Goal: Task Accomplishment & Management: Complete application form

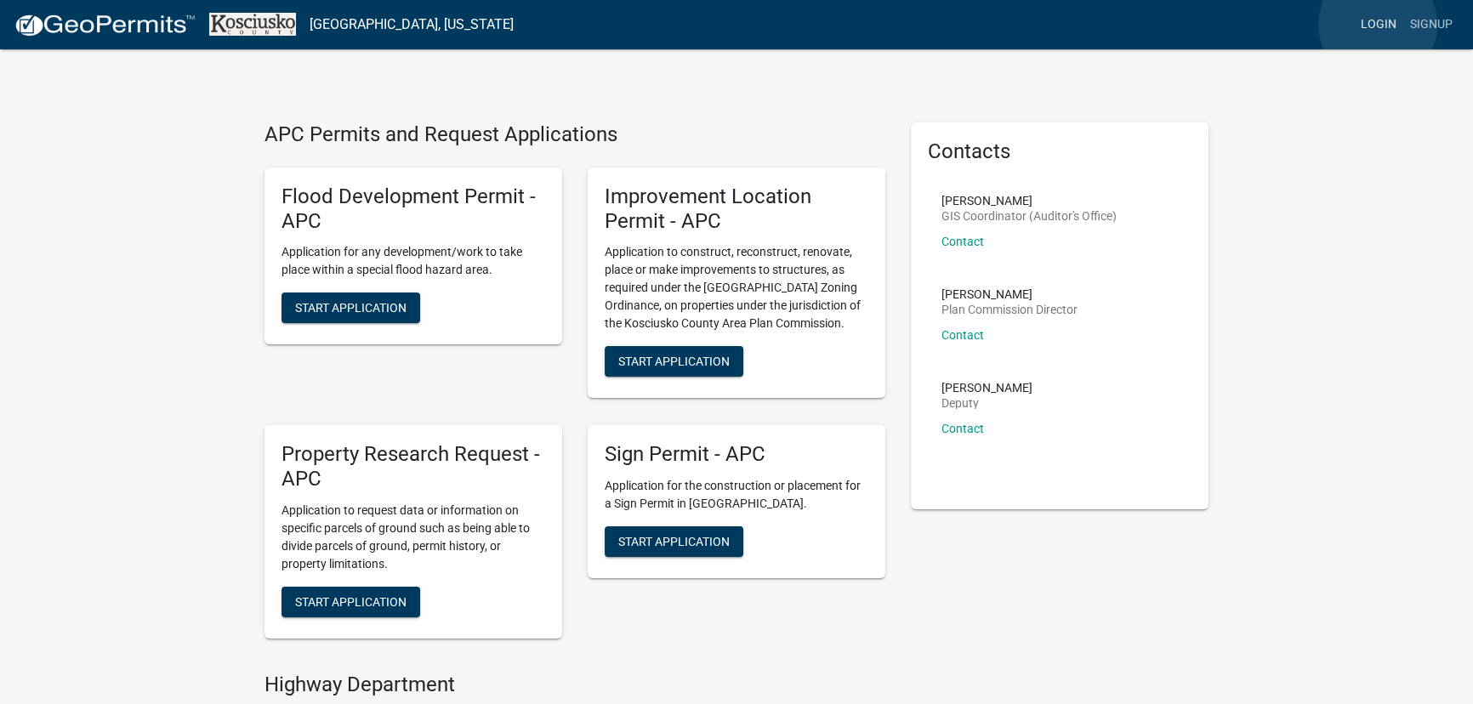
click at [1378, 25] on link "Login" at bounding box center [1378, 25] width 49 height 32
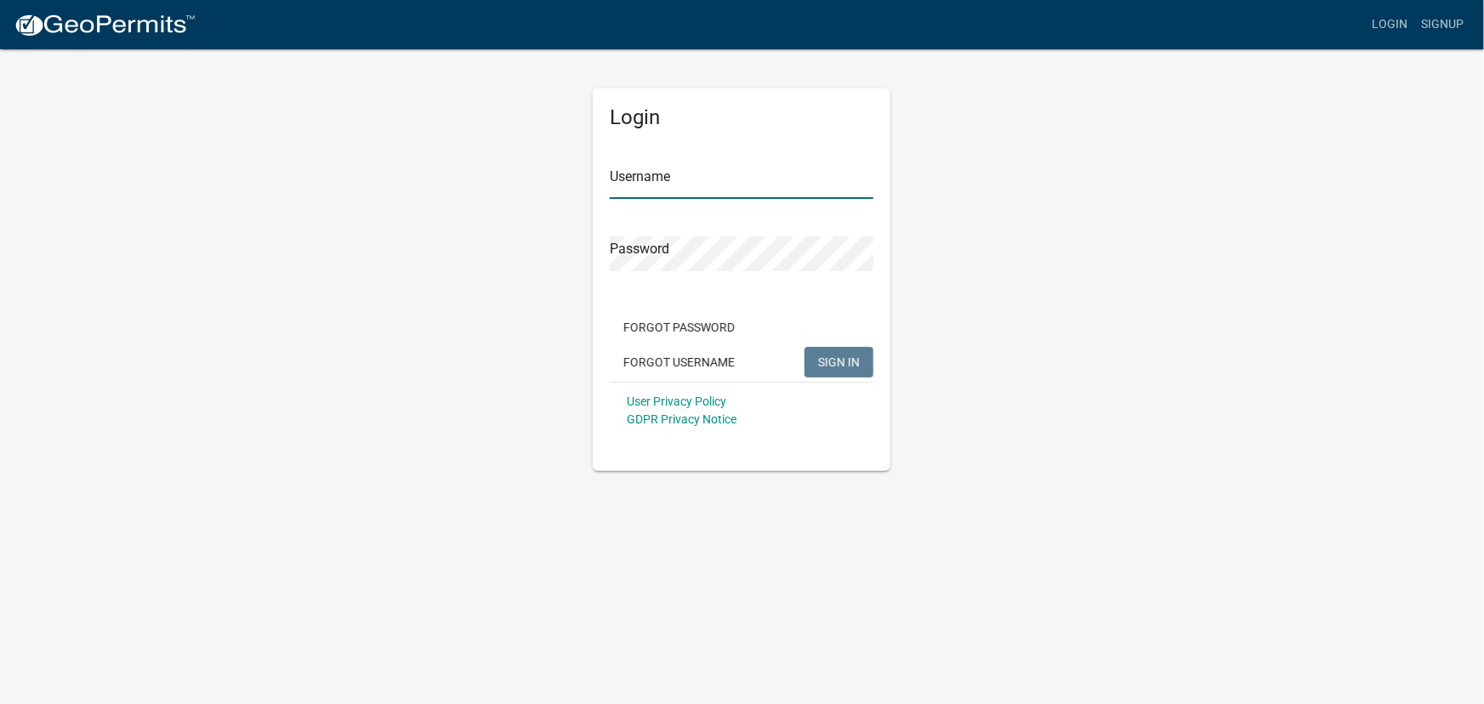
type input "lrebman"
click at [846, 356] on span "SIGN IN" at bounding box center [839, 362] width 42 height 14
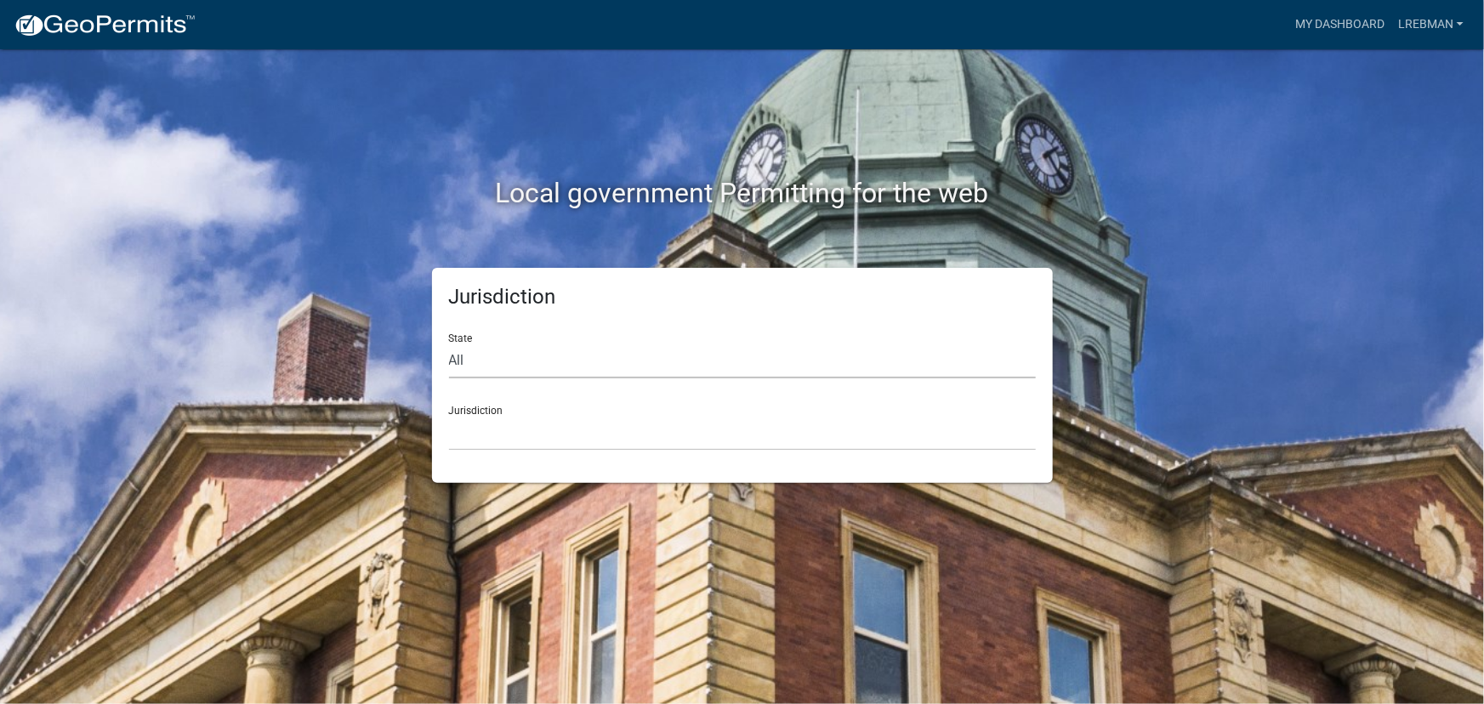
click at [459, 361] on select "All [US_STATE] [US_STATE] [US_STATE] [US_STATE] [US_STATE] [US_STATE] [US_STATE…" at bounding box center [742, 361] width 587 height 35
select select "[US_STATE]"
click at [449, 344] on select "All [US_STATE] [US_STATE] [US_STATE] [US_STATE] [US_STATE] [US_STATE] [US_STATE…" at bounding box center [742, 361] width 587 height 35
click at [464, 440] on select "City of [GEOGRAPHIC_DATA], [US_STATE] City of [GEOGRAPHIC_DATA], [US_STATE] Cit…" at bounding box center [742, 433] width 587 height 35
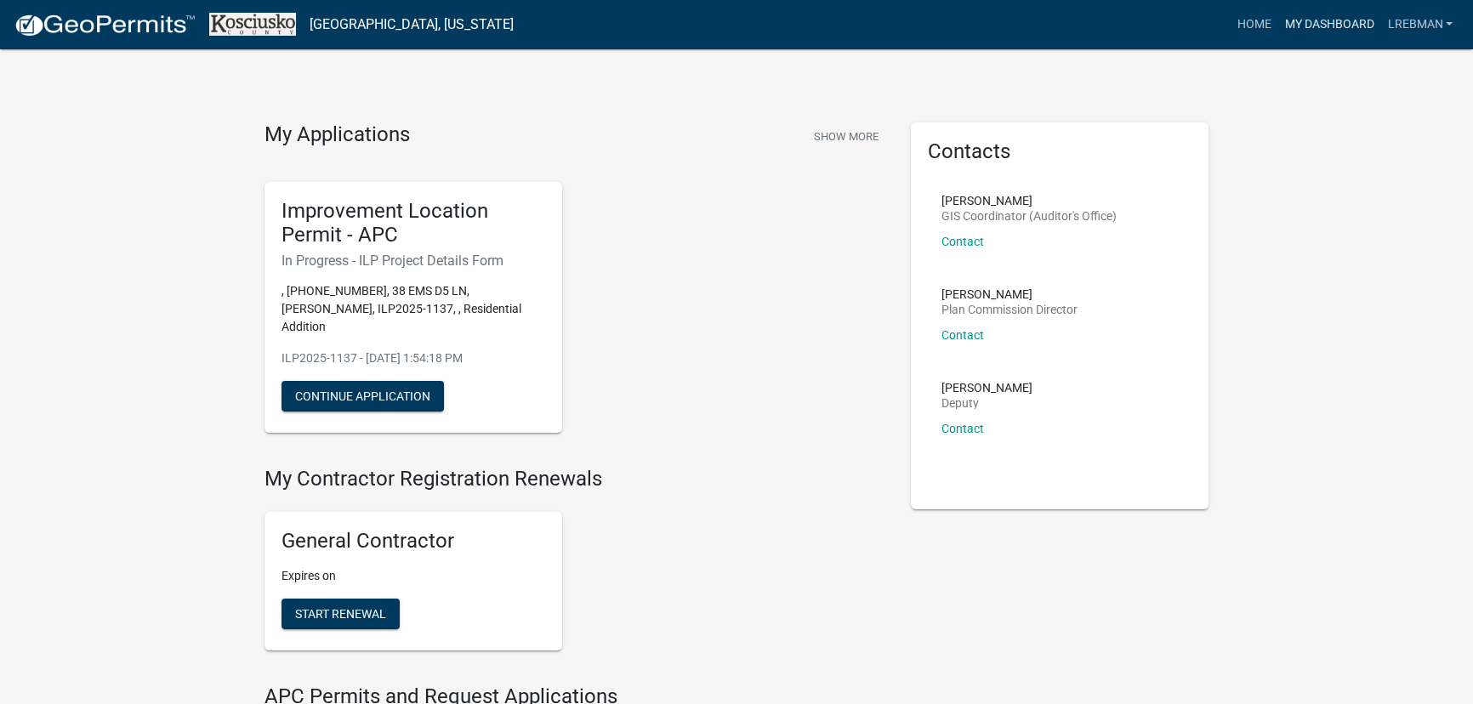
click at [1324, 27] on link "My Dashboard" at bounding box center [1329, 25] width 103 height 32
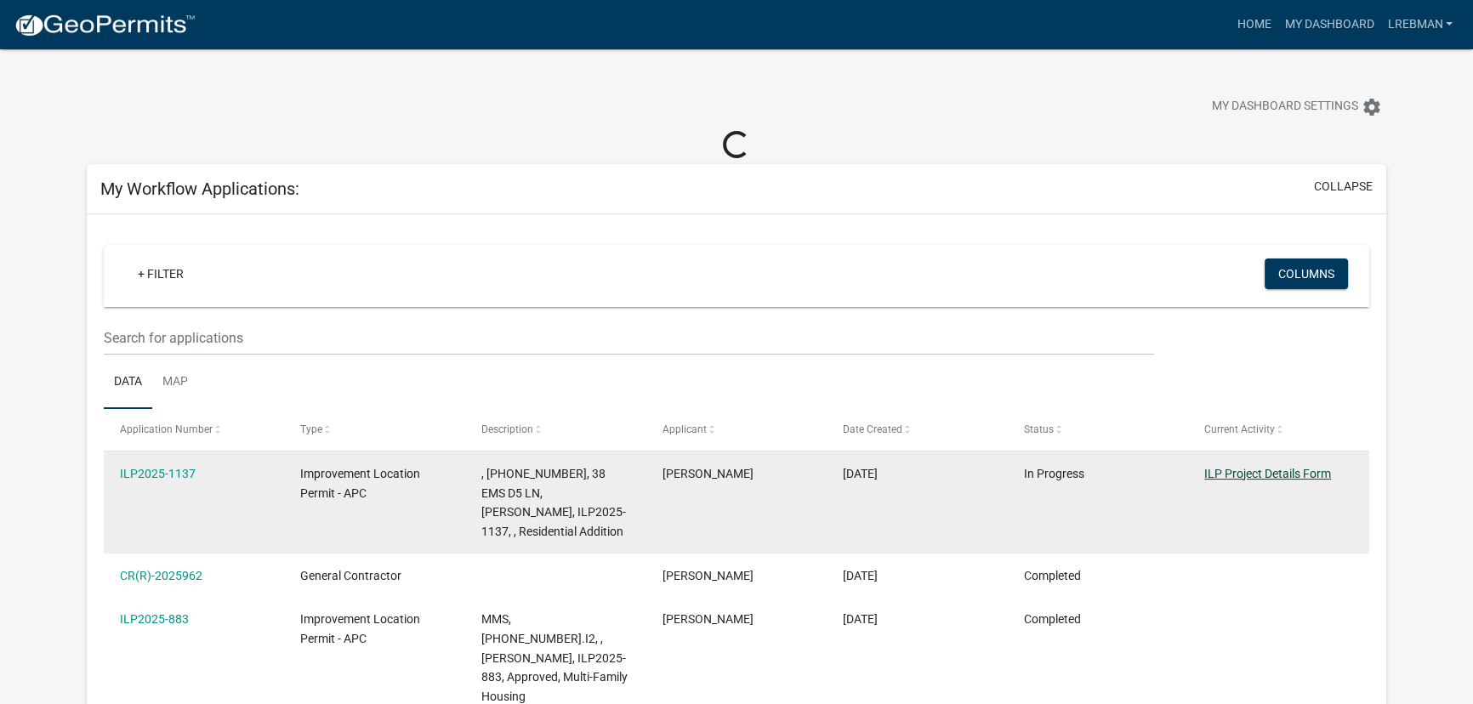
click at [1250, 470] on link "ILP Project Details Form" at bounding box center [1267, 474] width 127 height 14
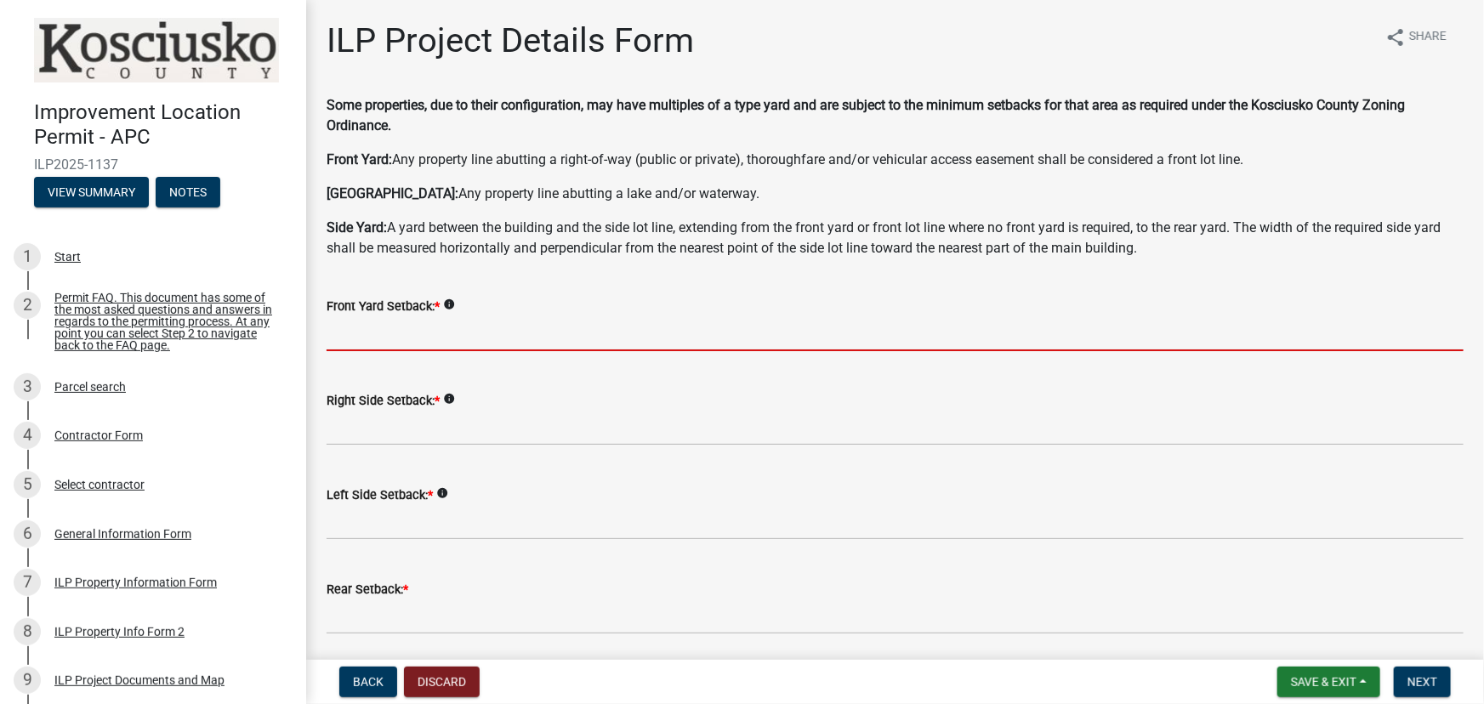
click at [353, 333] on input "text" at bounding box center [895, 333] width 1137 height 35
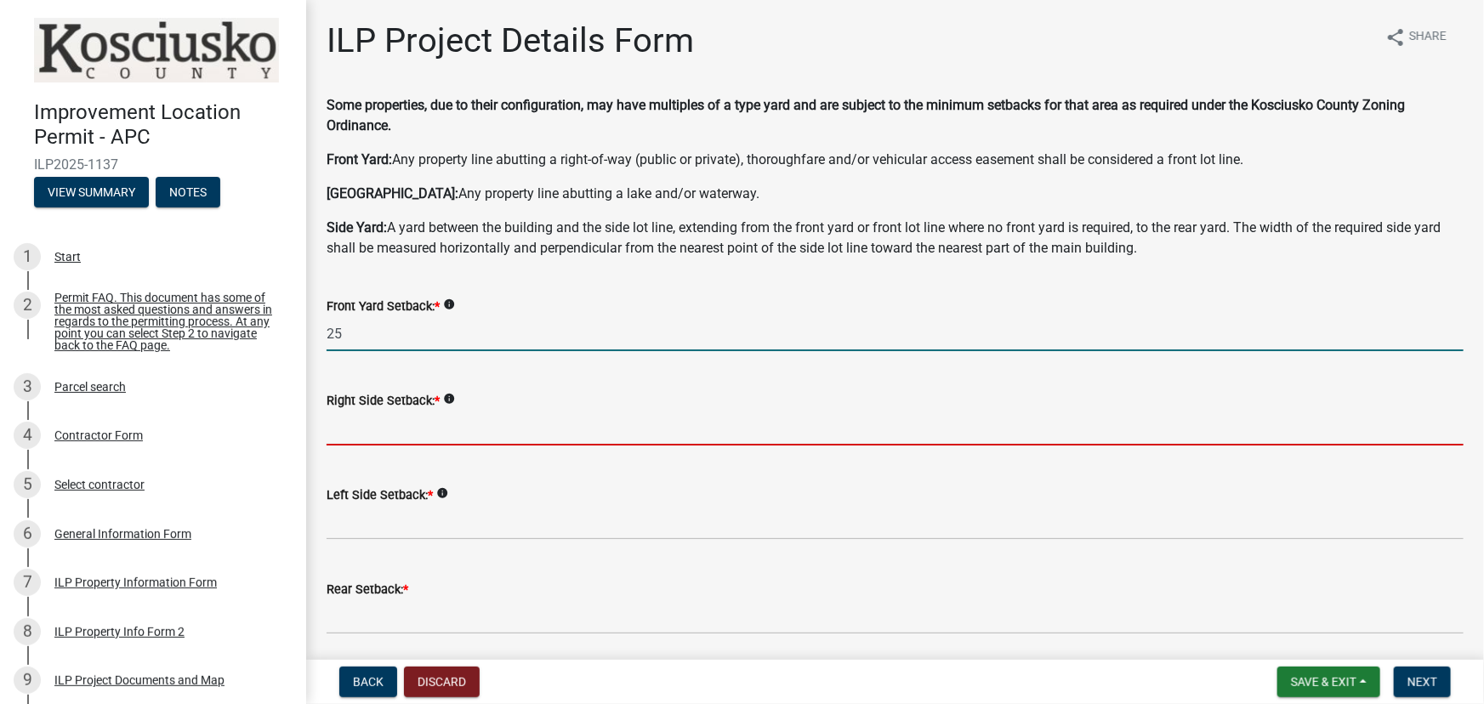
type input "25.0"
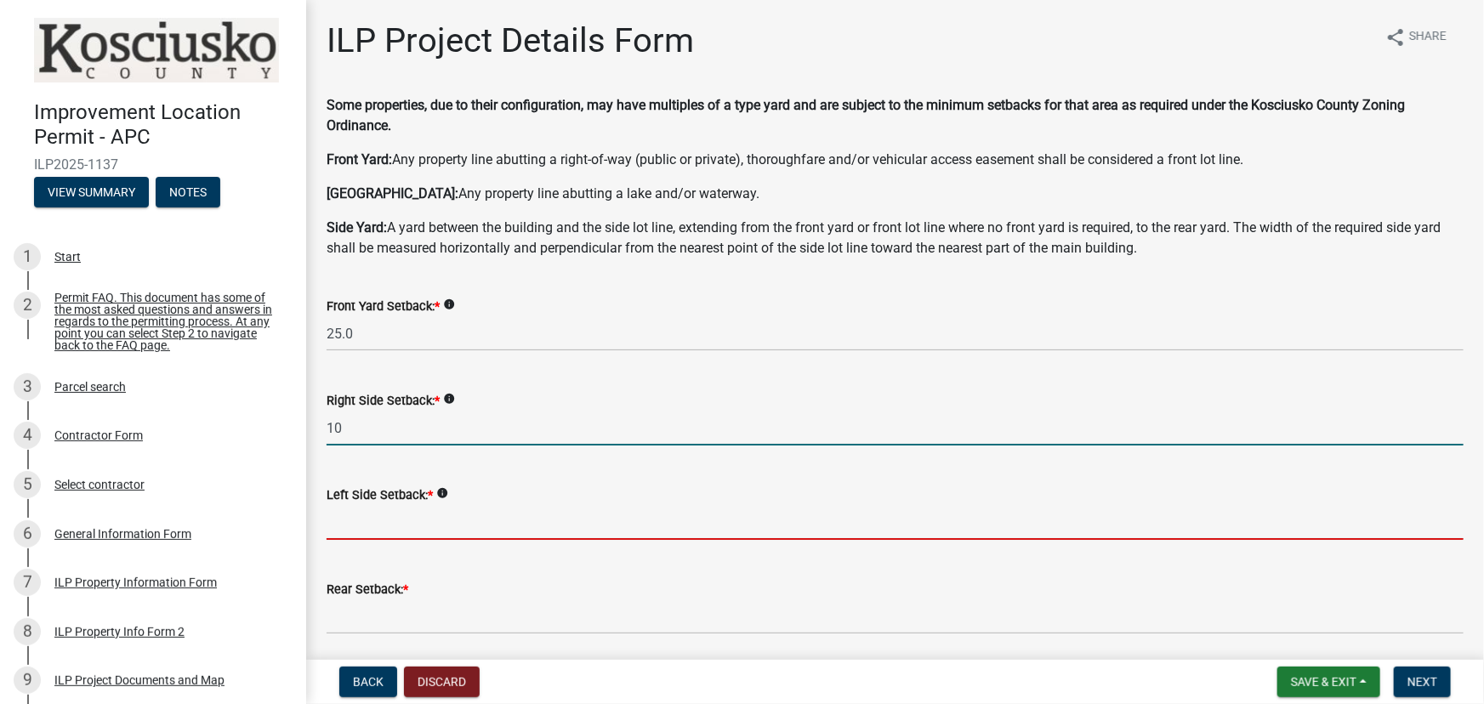
type input "10.0"
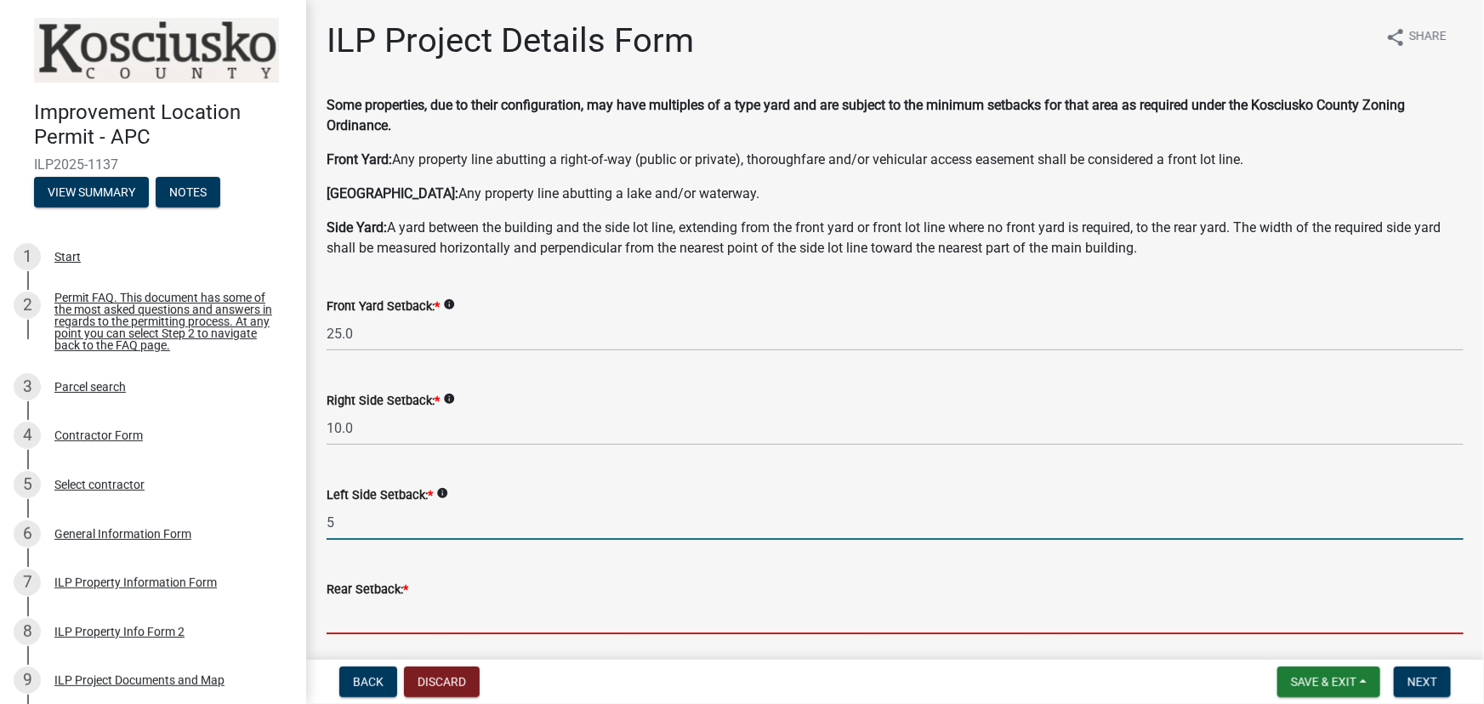
type input "5.0"
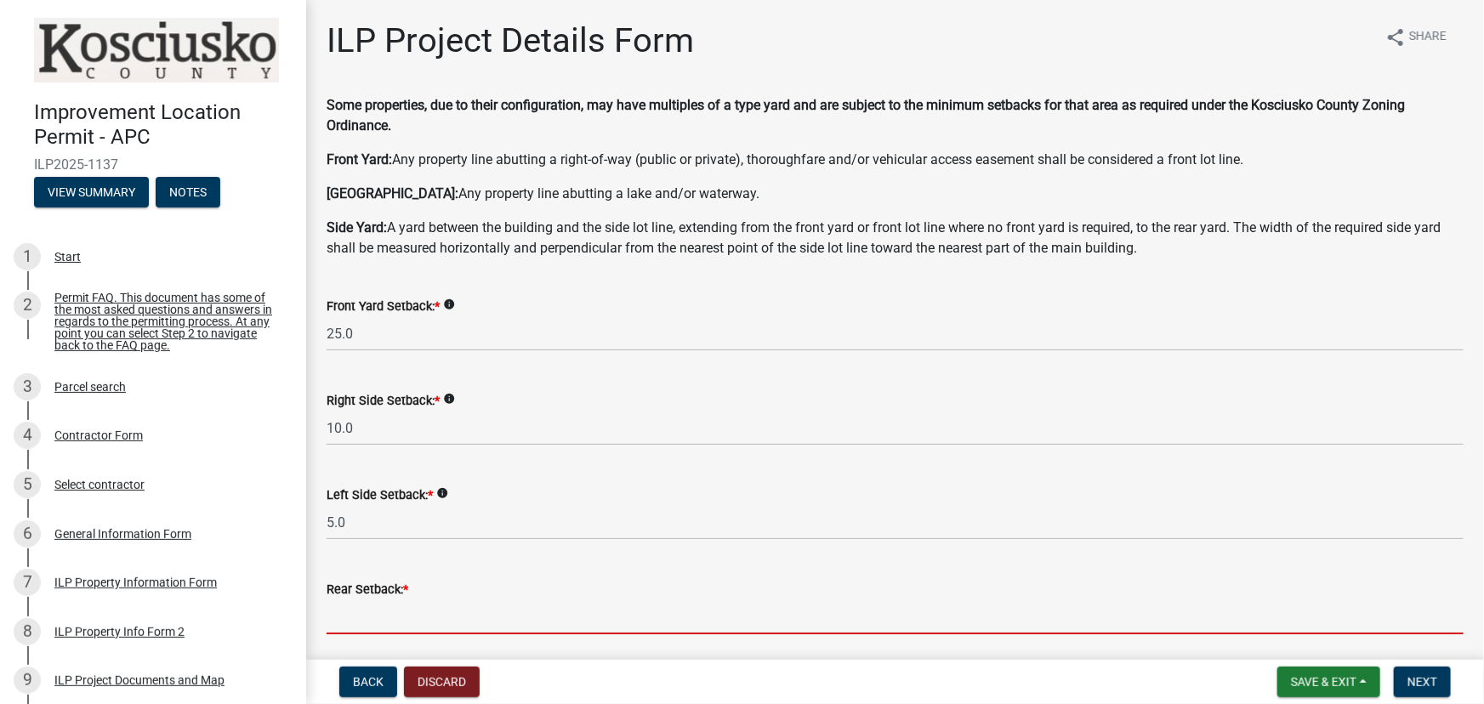
click at [338, 618] on input "text" at bounding box center [895, 617] width 1137 height 35
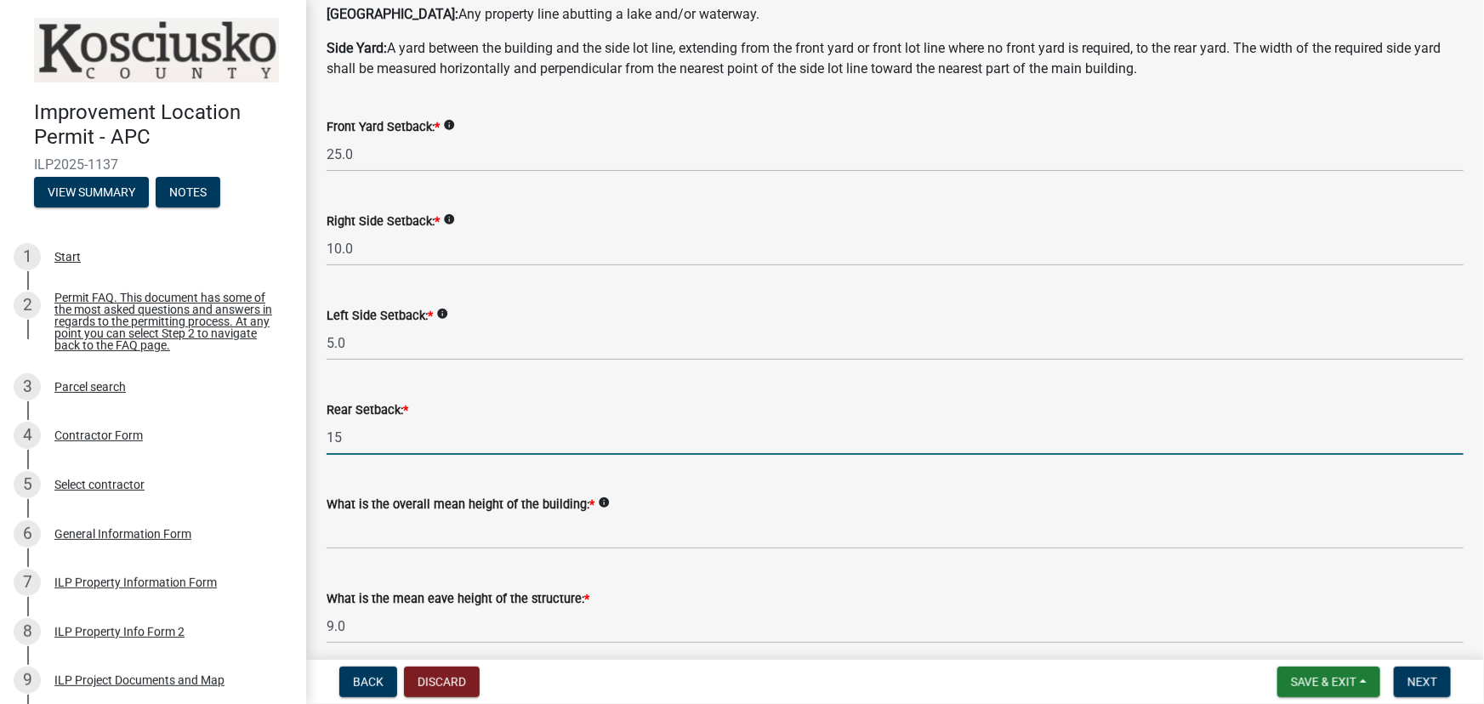
scroll to position [231, 0]
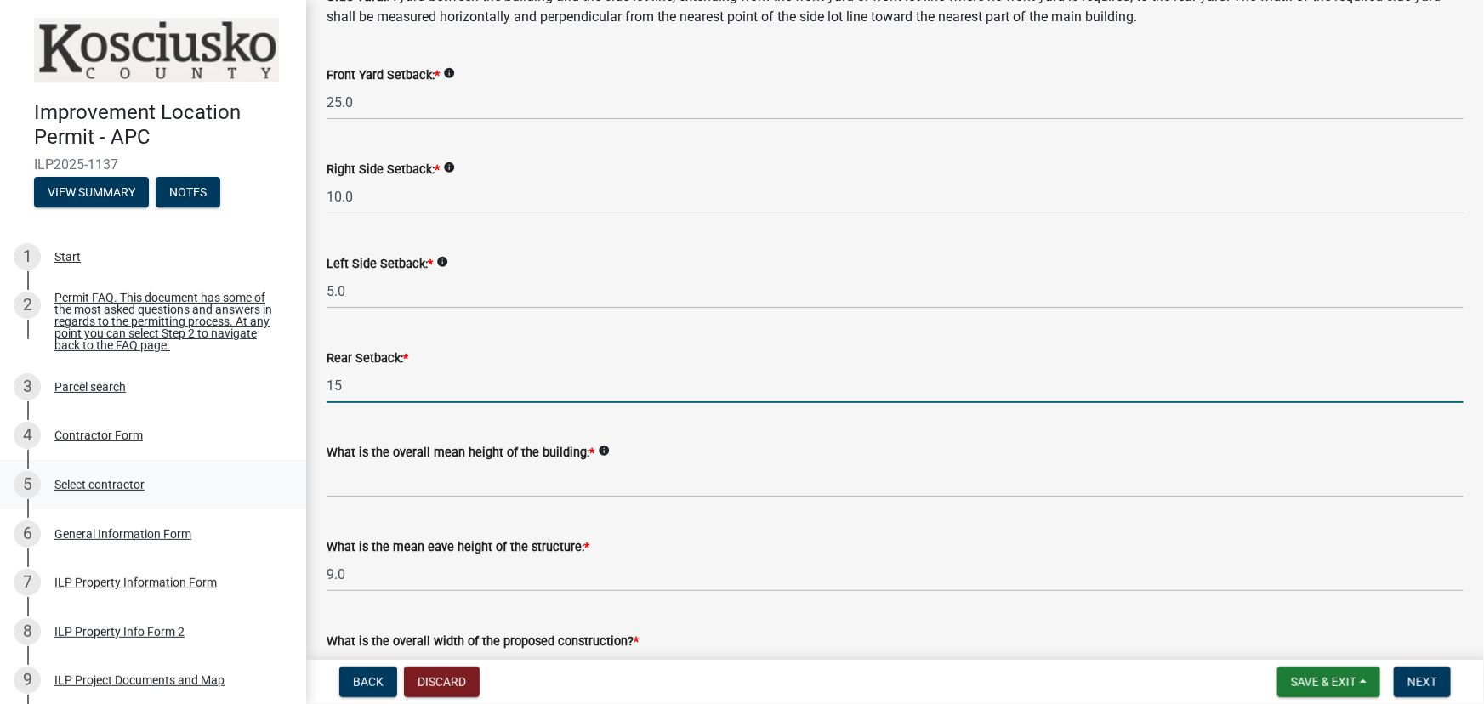
type input "15.0"
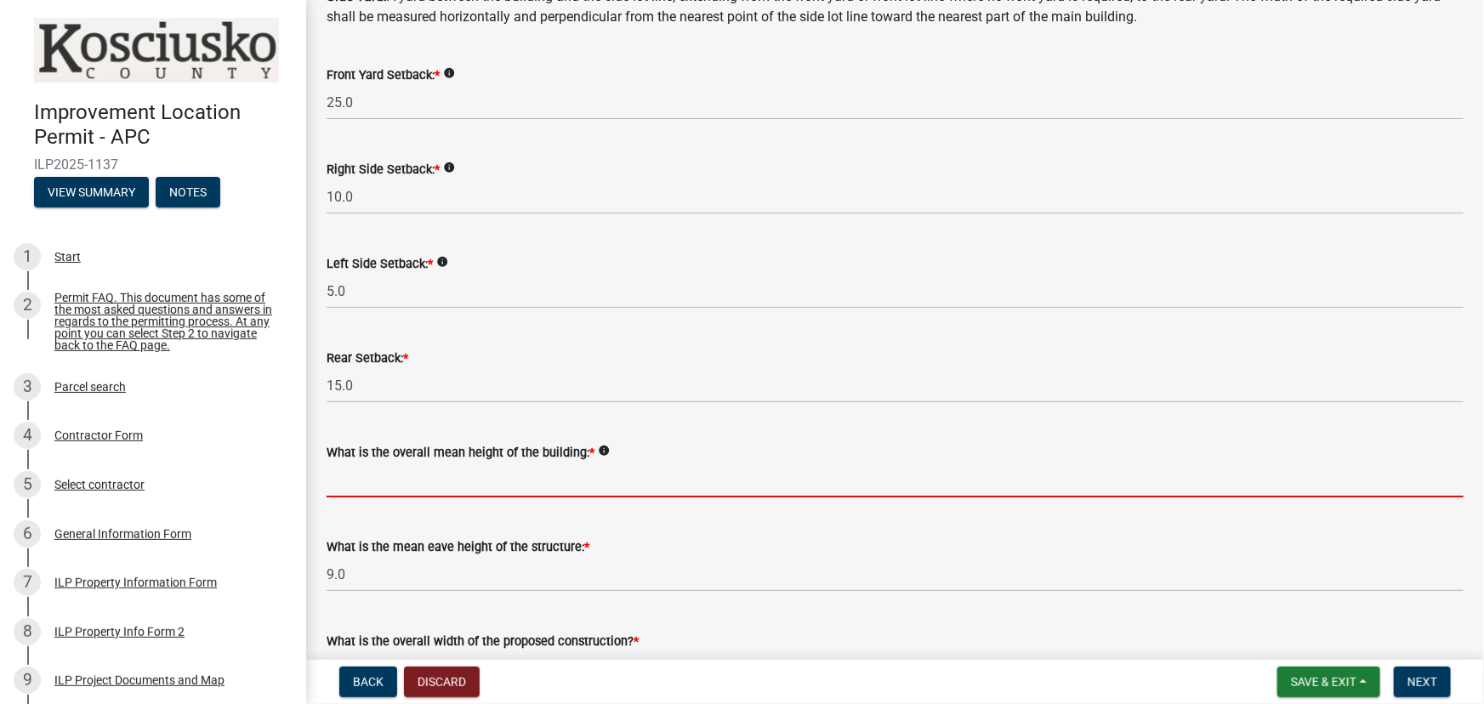
click at [341, 483] on input "text" at bounding box center [895, 480] width 1137 height 35
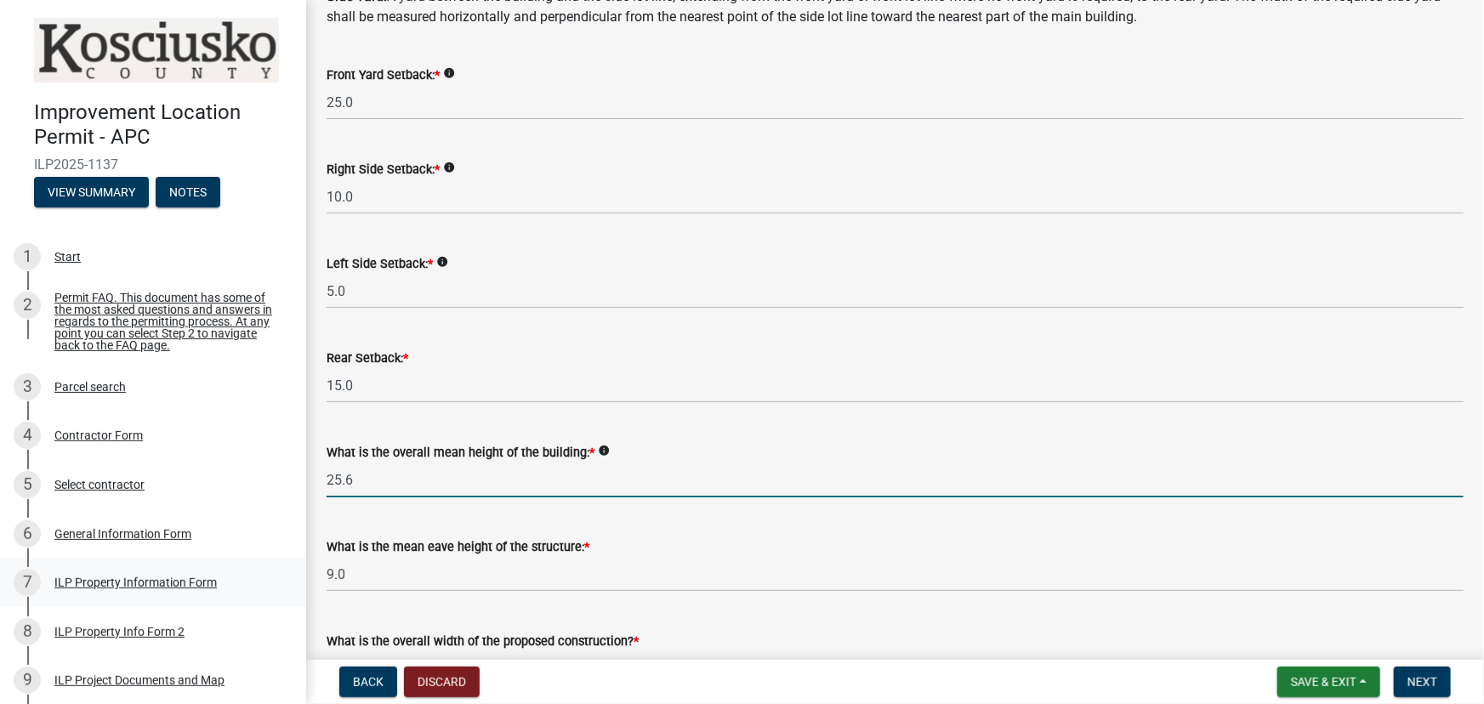
type input "25.6"
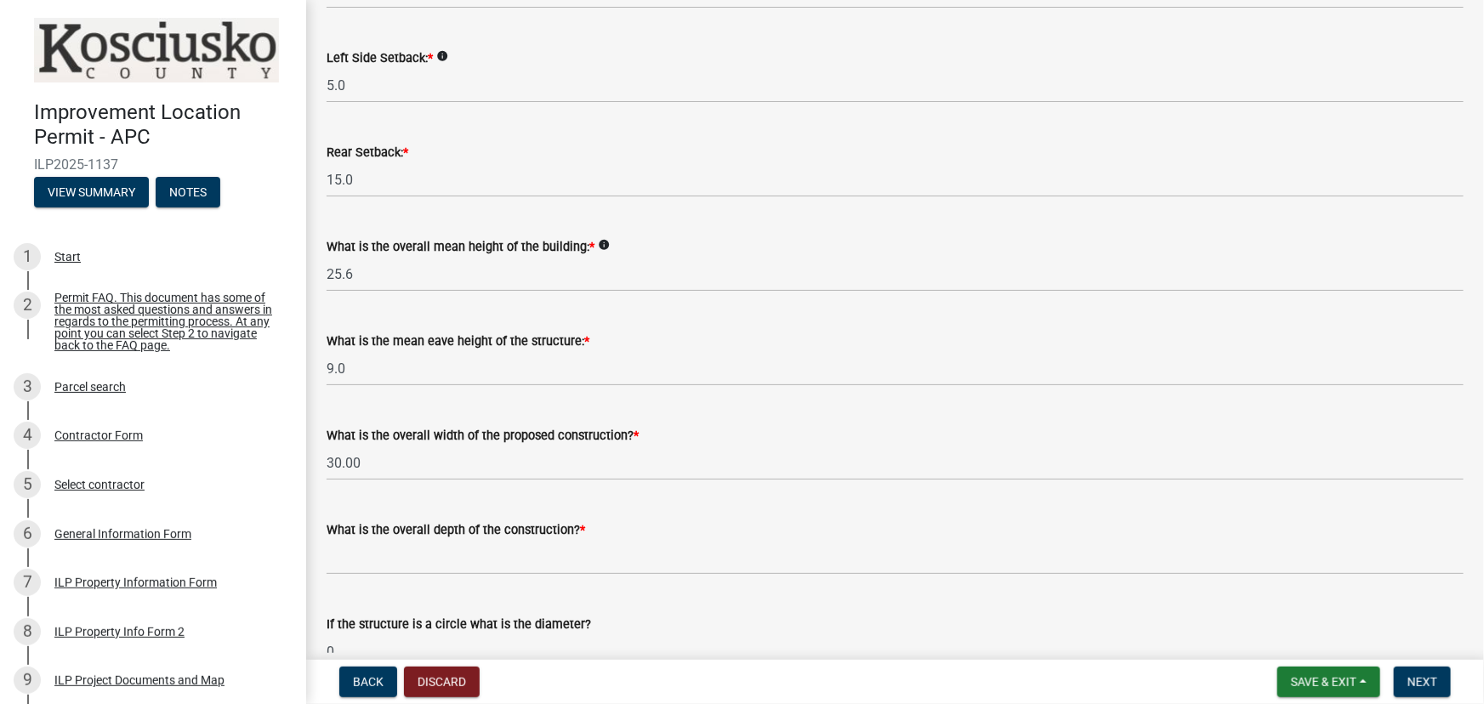
scroll to position [464, 0]
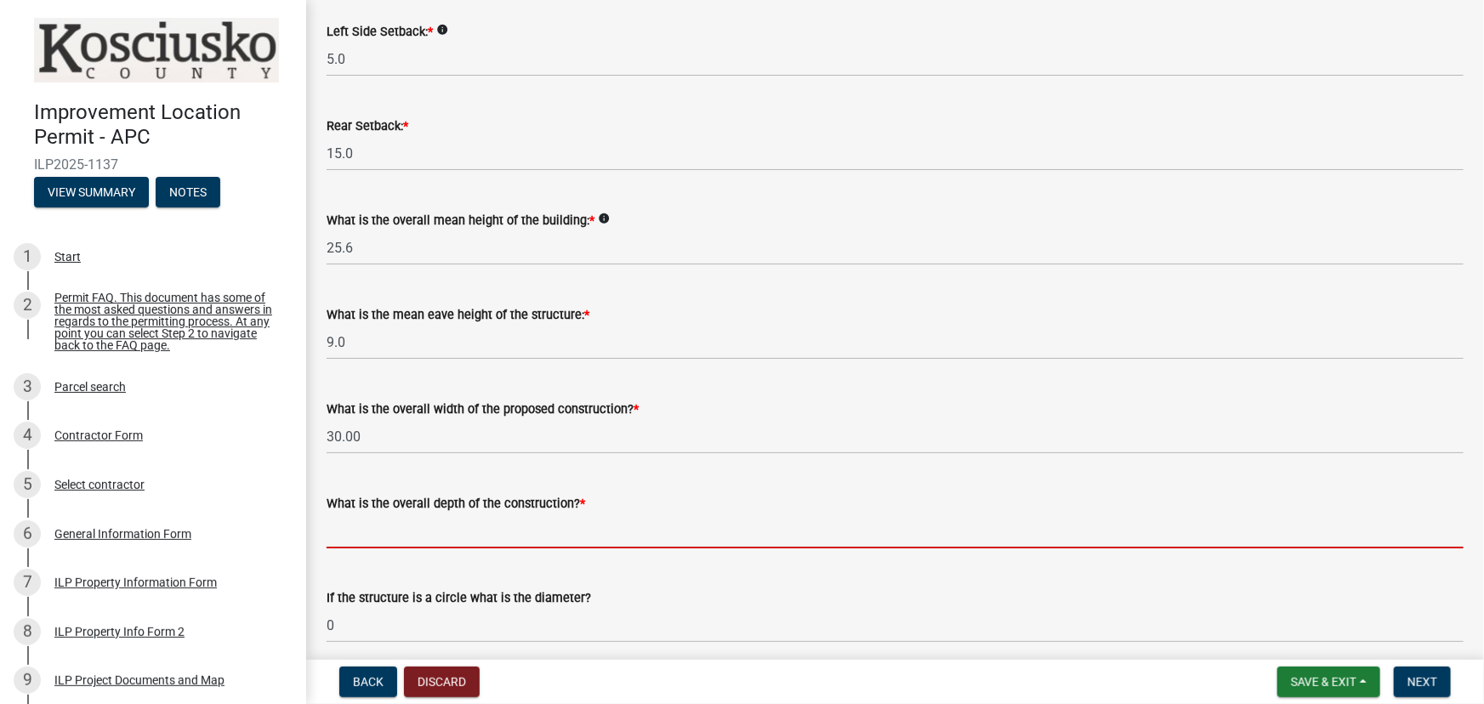
click at [357, 529] on input "text" at bounding box center [895, 531] width 1137 height 35
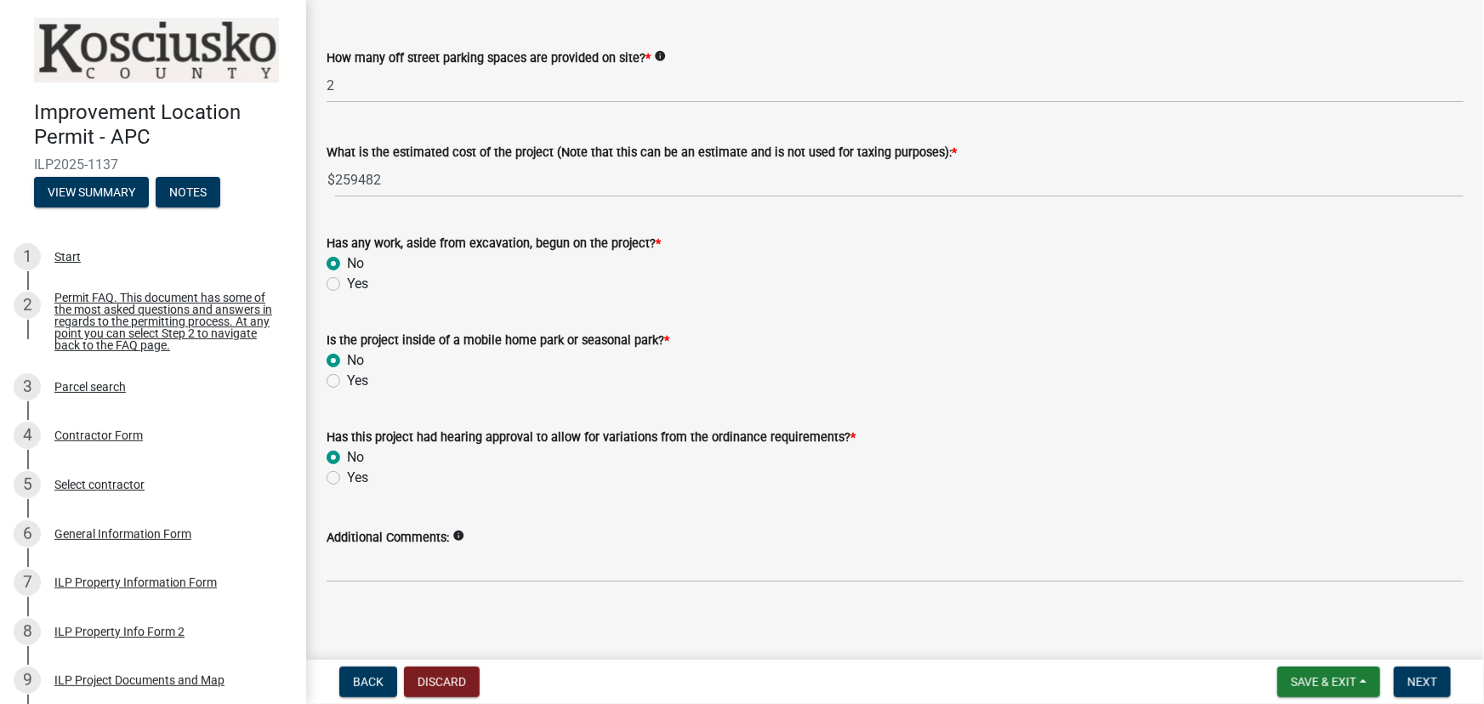
scroll to position [1199, 0]
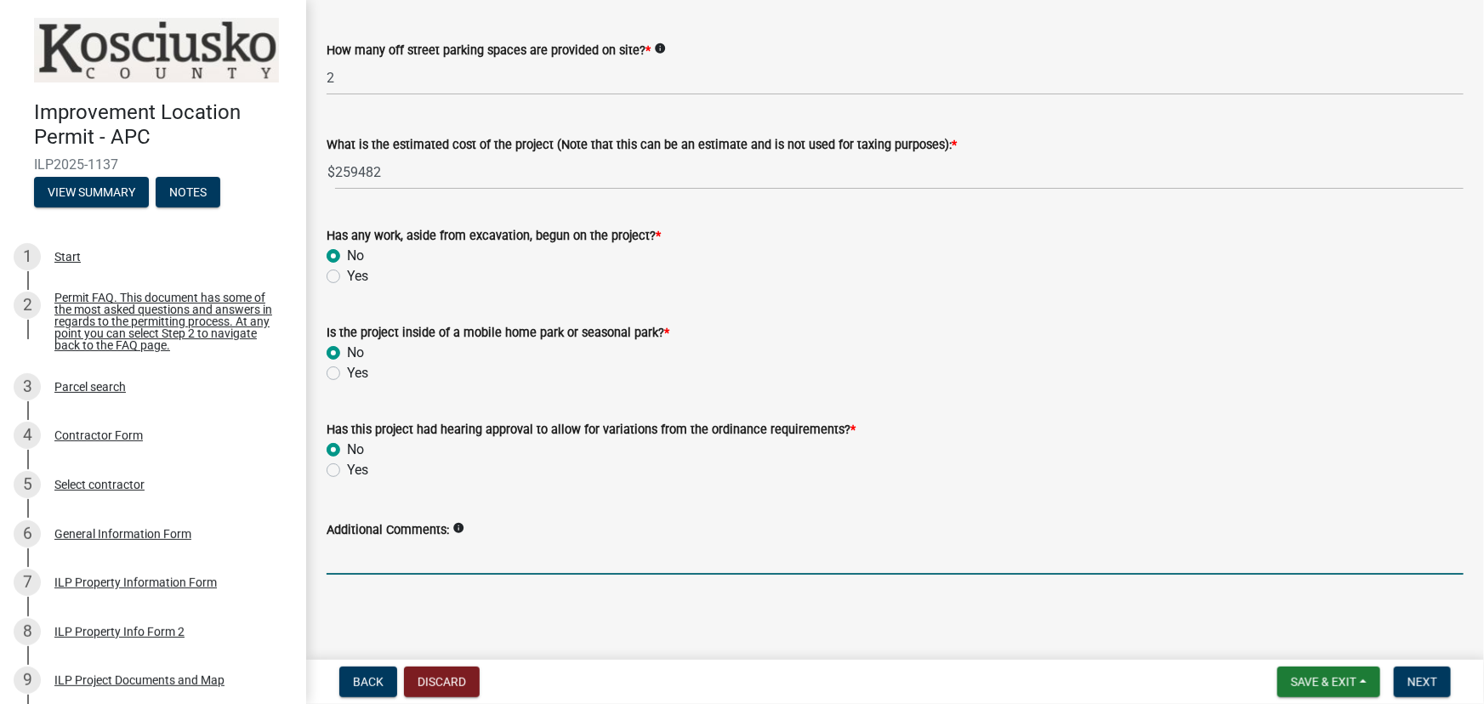
type input "1745.00"
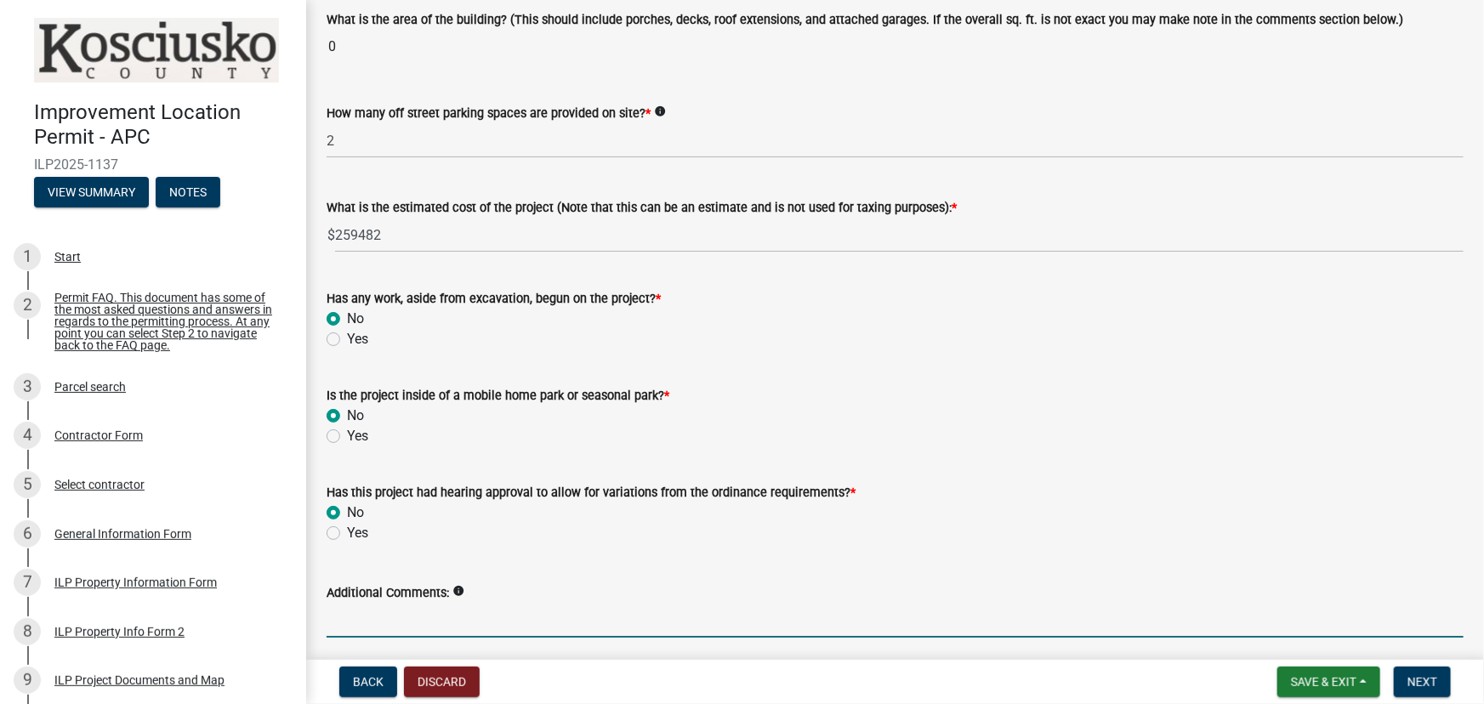
click at [356, 603] on input "Additional Comments:" at bounding box center [895, 620] width 1137 height 35
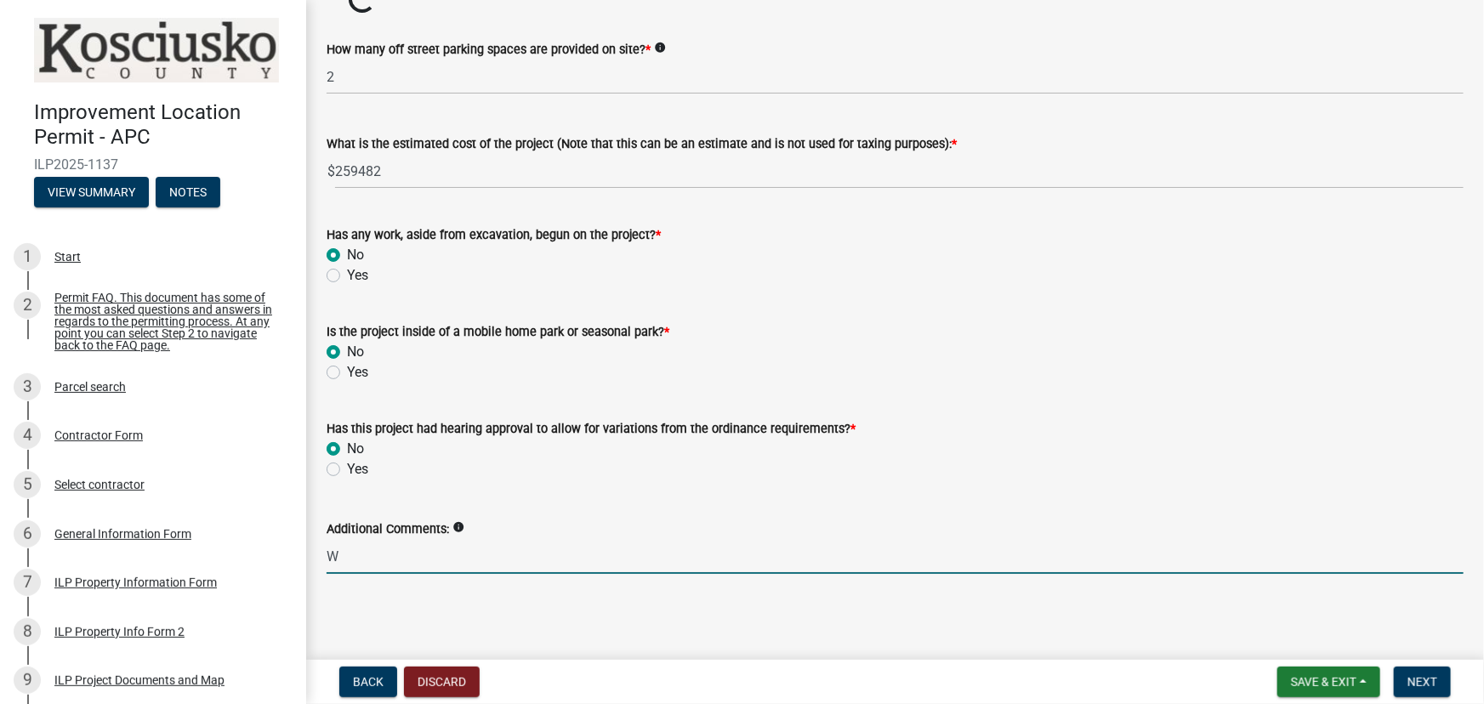
scroll to position [1199, 0]
type input "We will also be adding a new overhang on the existing garage."
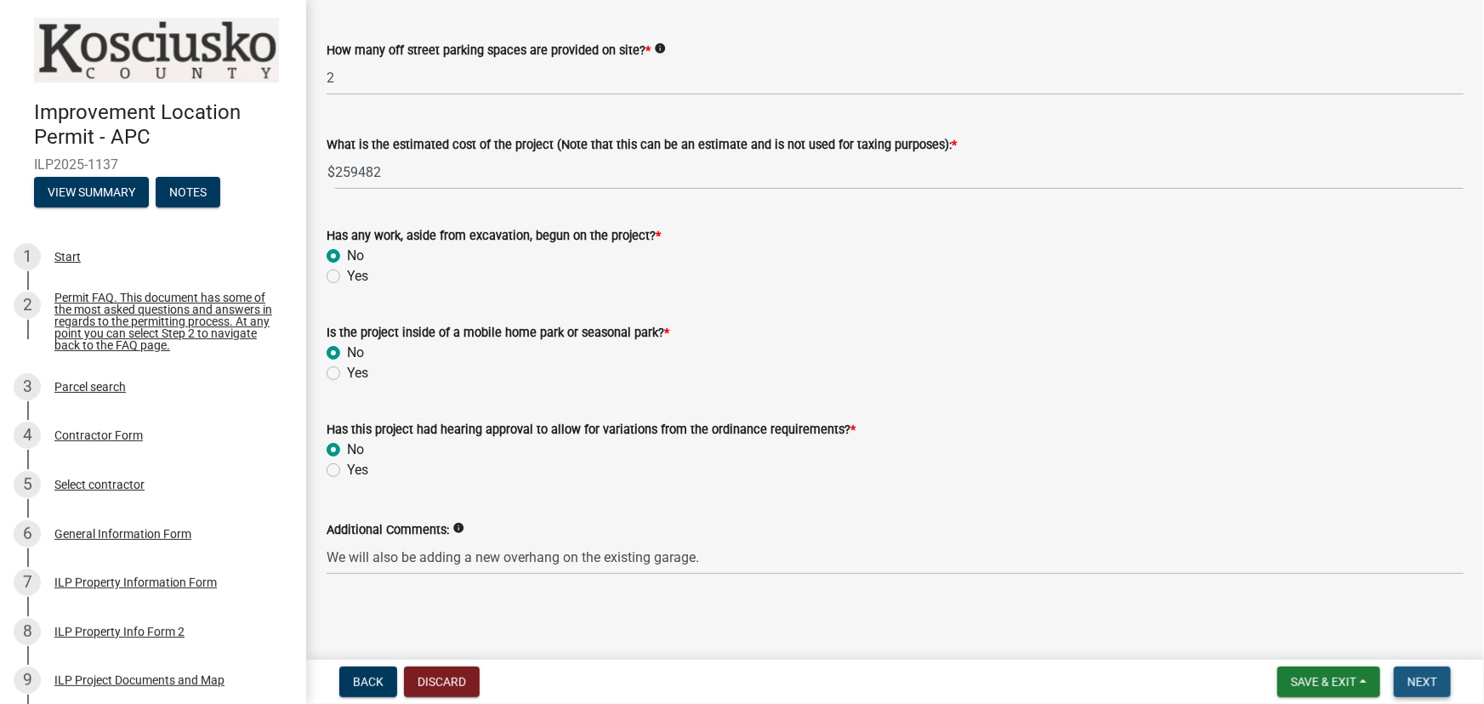
click at [1426, 686] on span "Next" at bounding box center [1423, 682] width 30 height 14
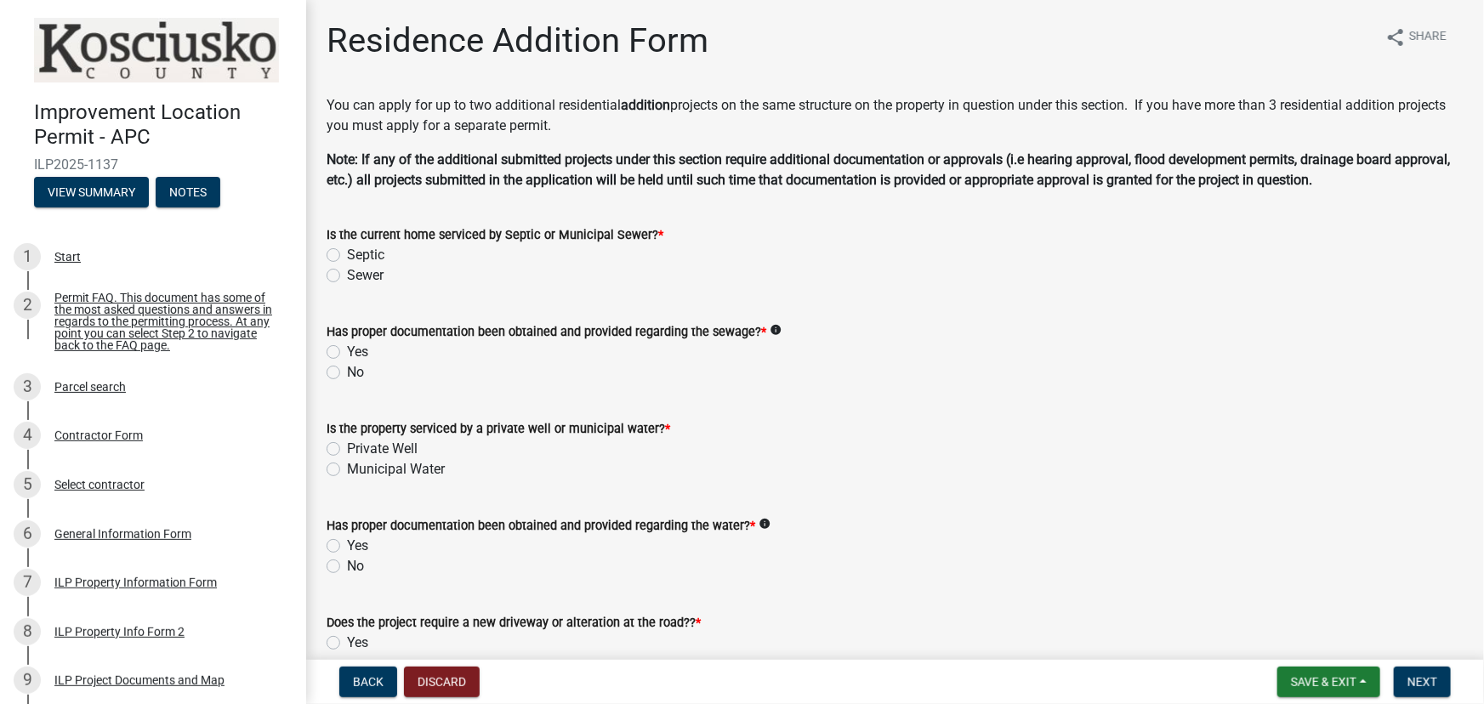
click at [347, 255] on label "Septic" at bounding box center [365, 255] width 37 height 20
click at [347, 255] on input "Septic" at bounding box center [352, 250] width 11 height 11
radio input "true"
click at [347, 373] on label "No" at bounding box center [355, 372] width 17 height 20
click at [347, 373] on input "No" at bounding box center [352, 367] width 11 height 11
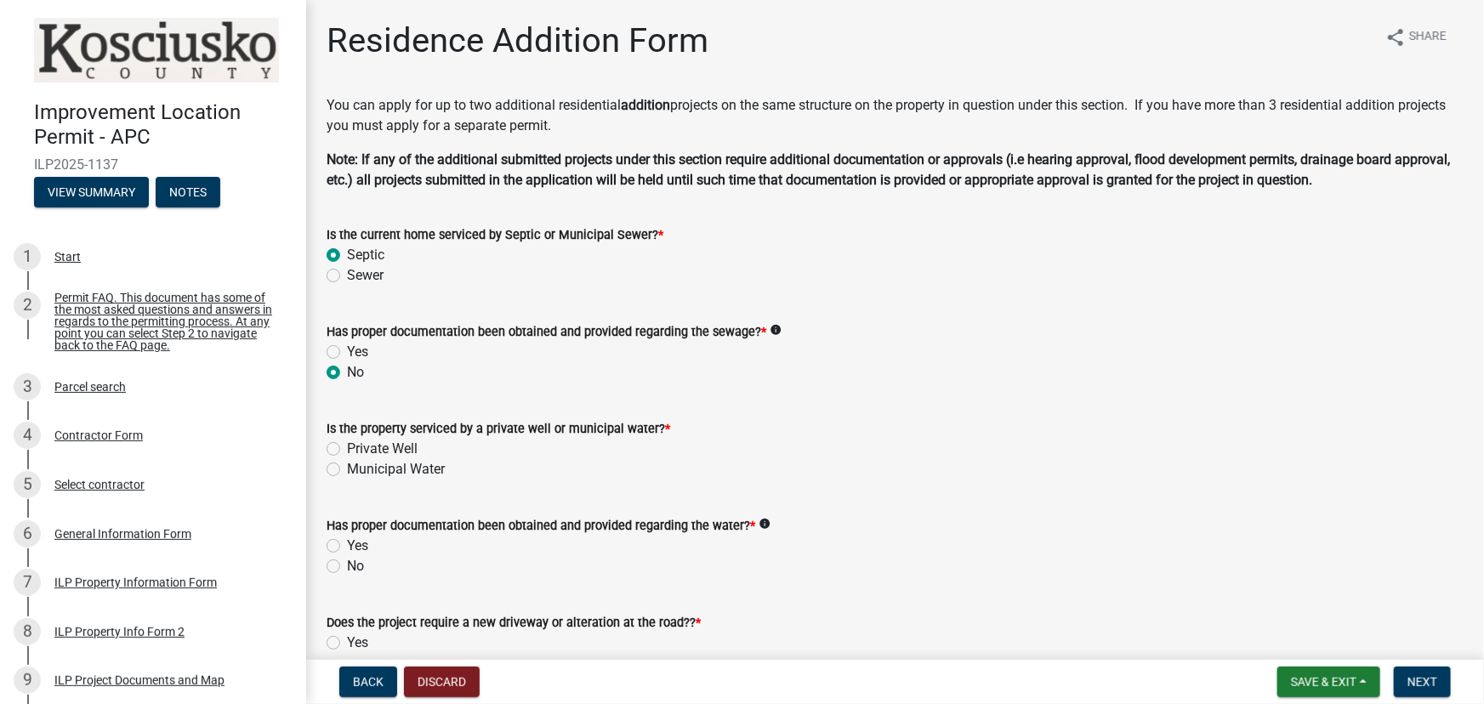
radio input "true"
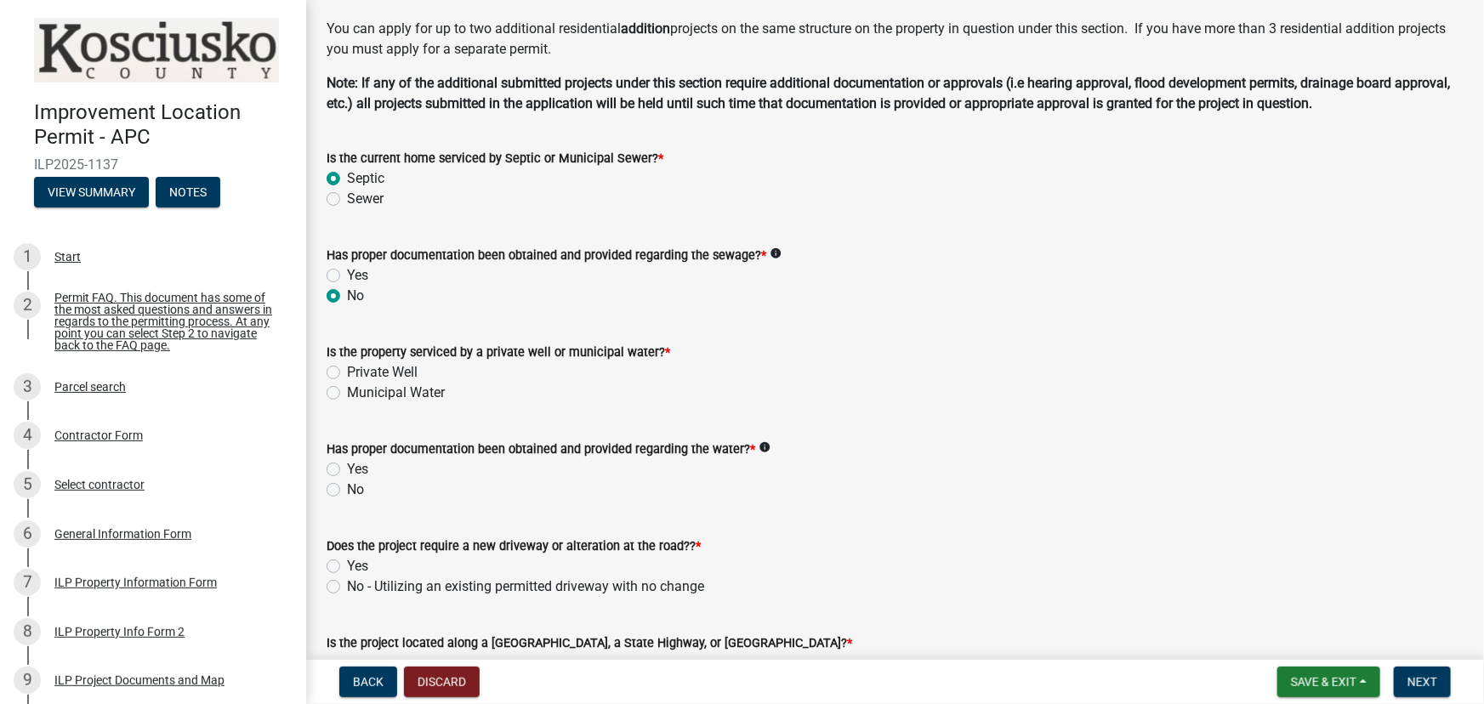
click at [347, 373] on label "Private Well" at bounding box center [382, 372] width 71 height 20
click at [347, 373] on input "Private Well" at bounding box center [352, 367] width 11 height 11
radio input "true"
click at [347, 491] on label "No" at bounding box center [355, 490] width 17 height 20
click at [347, 491] on input "No" at bounding box center [352, 485] width 11 height 11
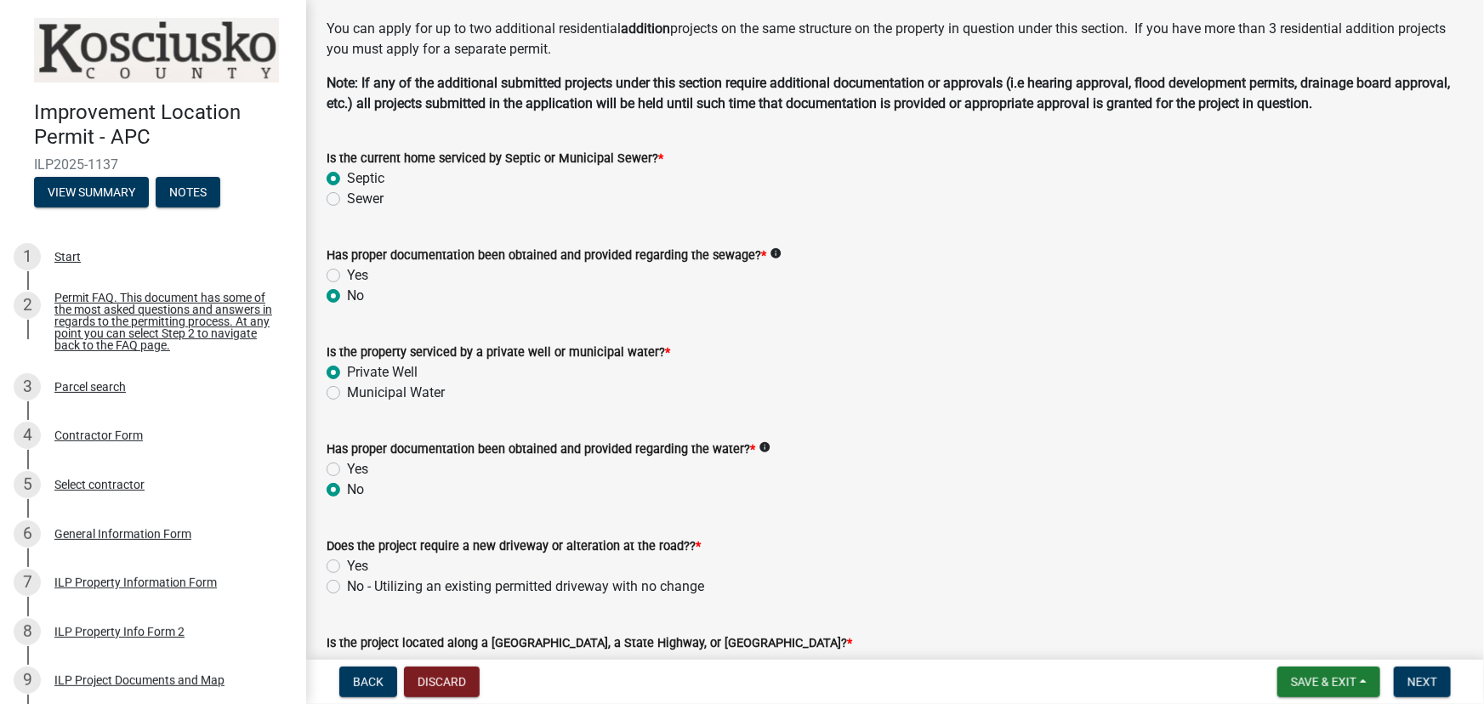
radio input "true"
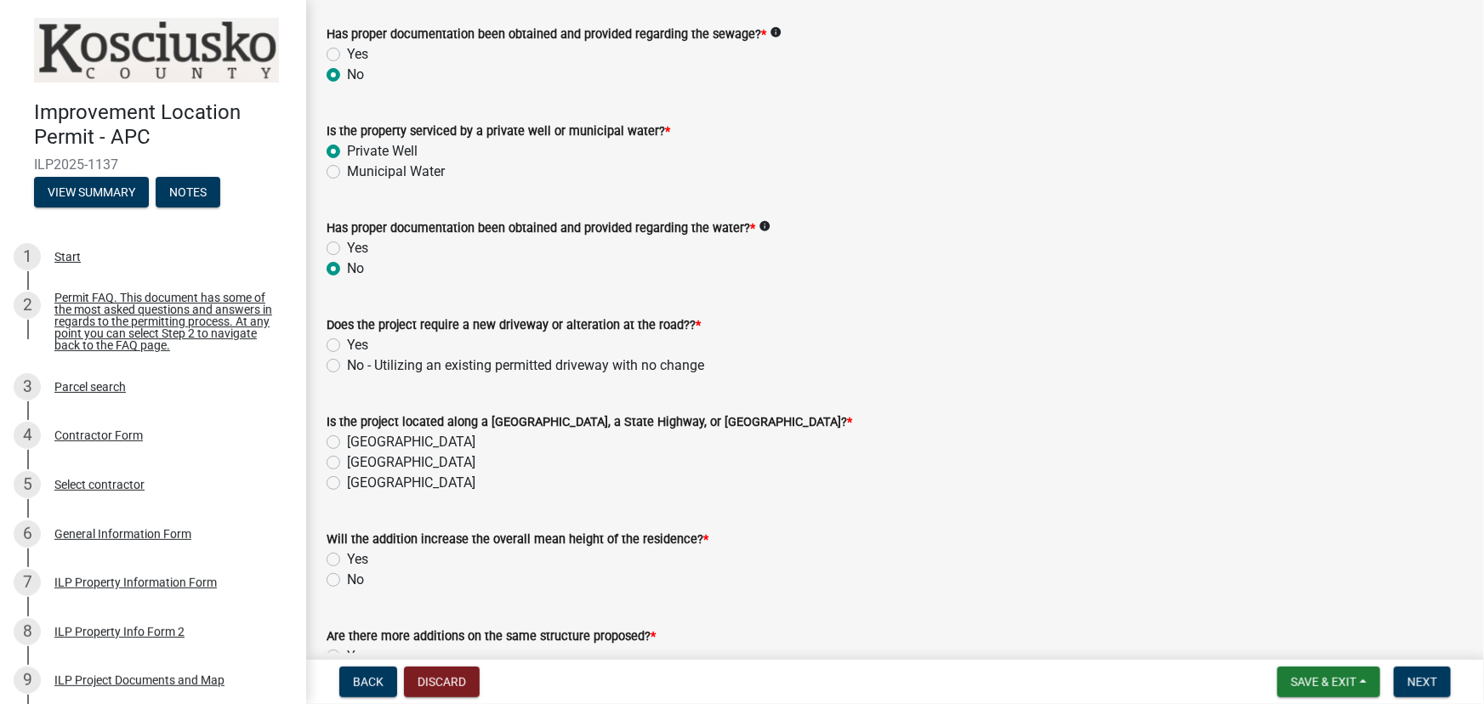
scroll to position [309, 0]
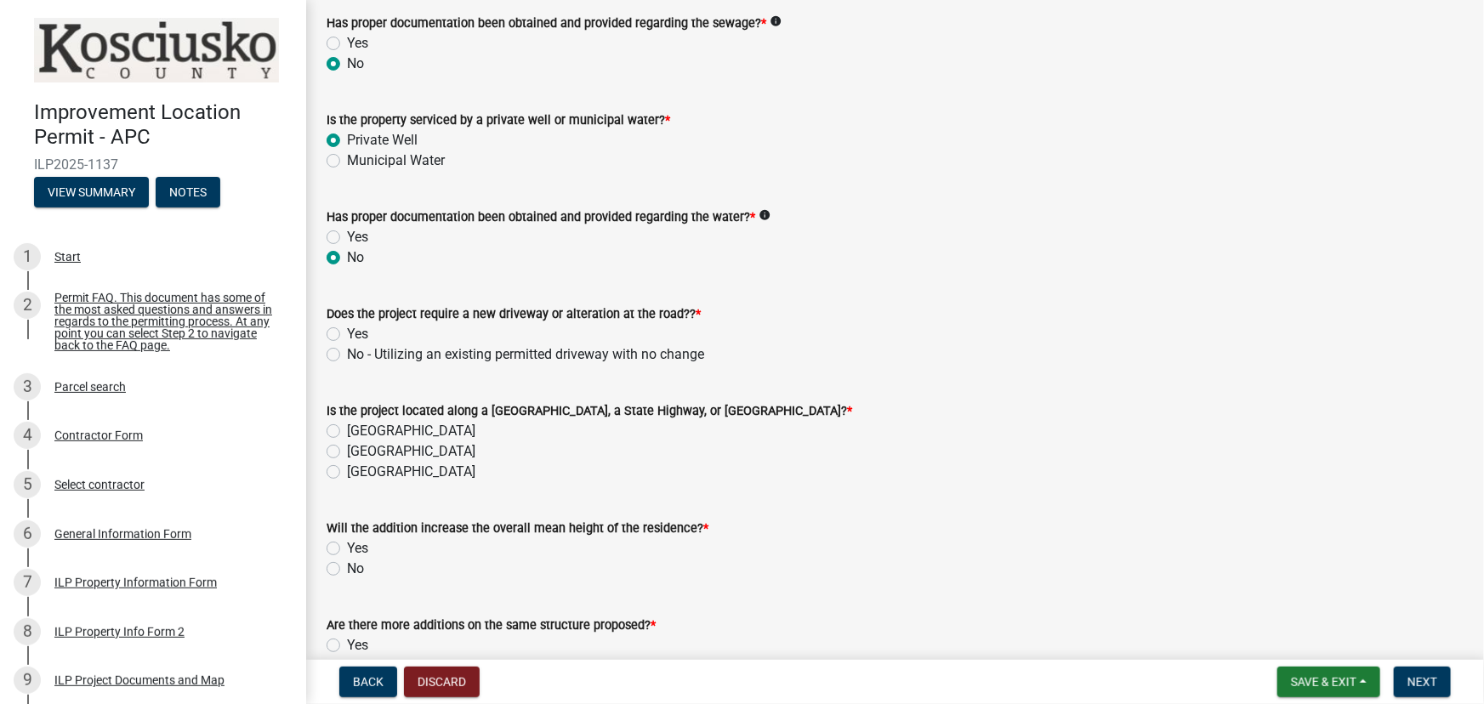
click at [347, 430] on label "[GEOGRAPHIC_DATA]" at bounding box center [411, 431] width 128 height 20
click at [347, 430] on input "[GEOGRAPHIC_DATA]" at bounding box center [352, 426] width 11 height 11
radio input "true"
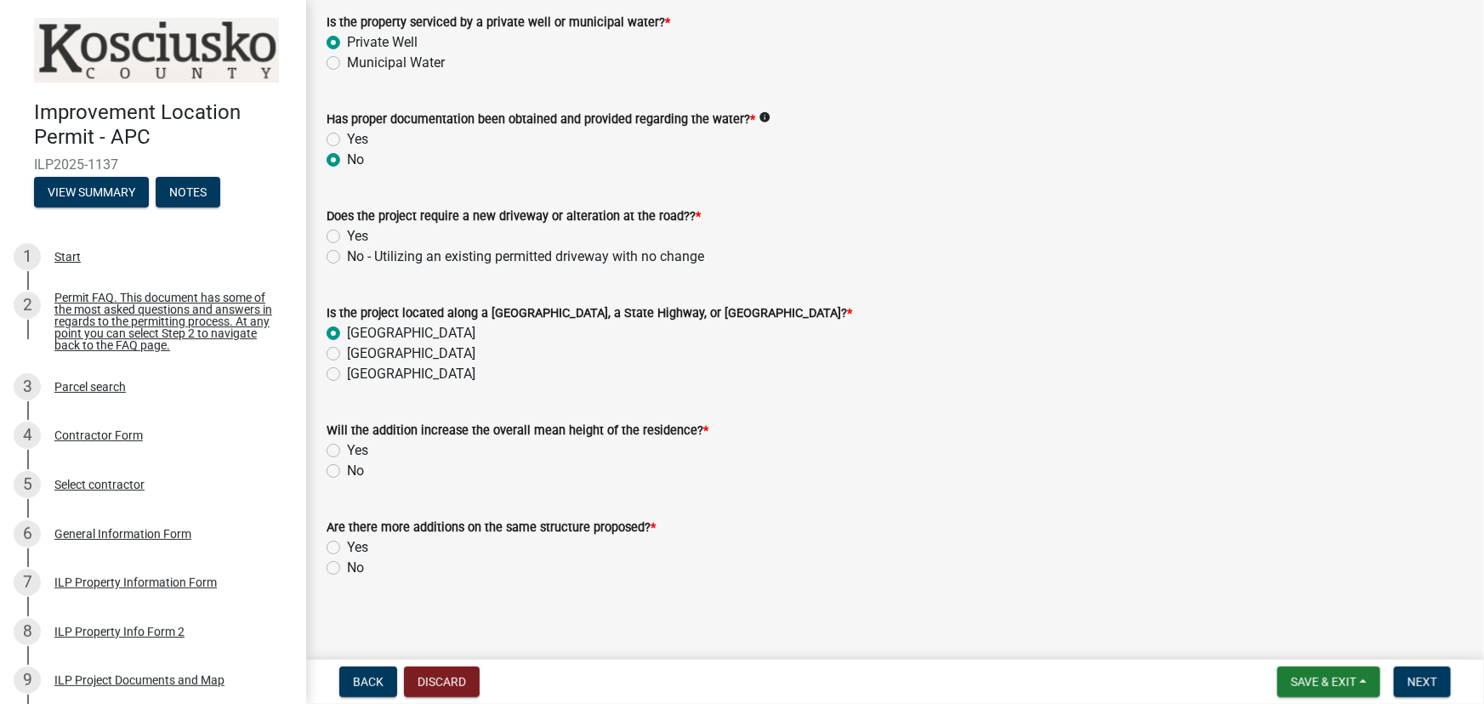
scroll to position [413, 0]
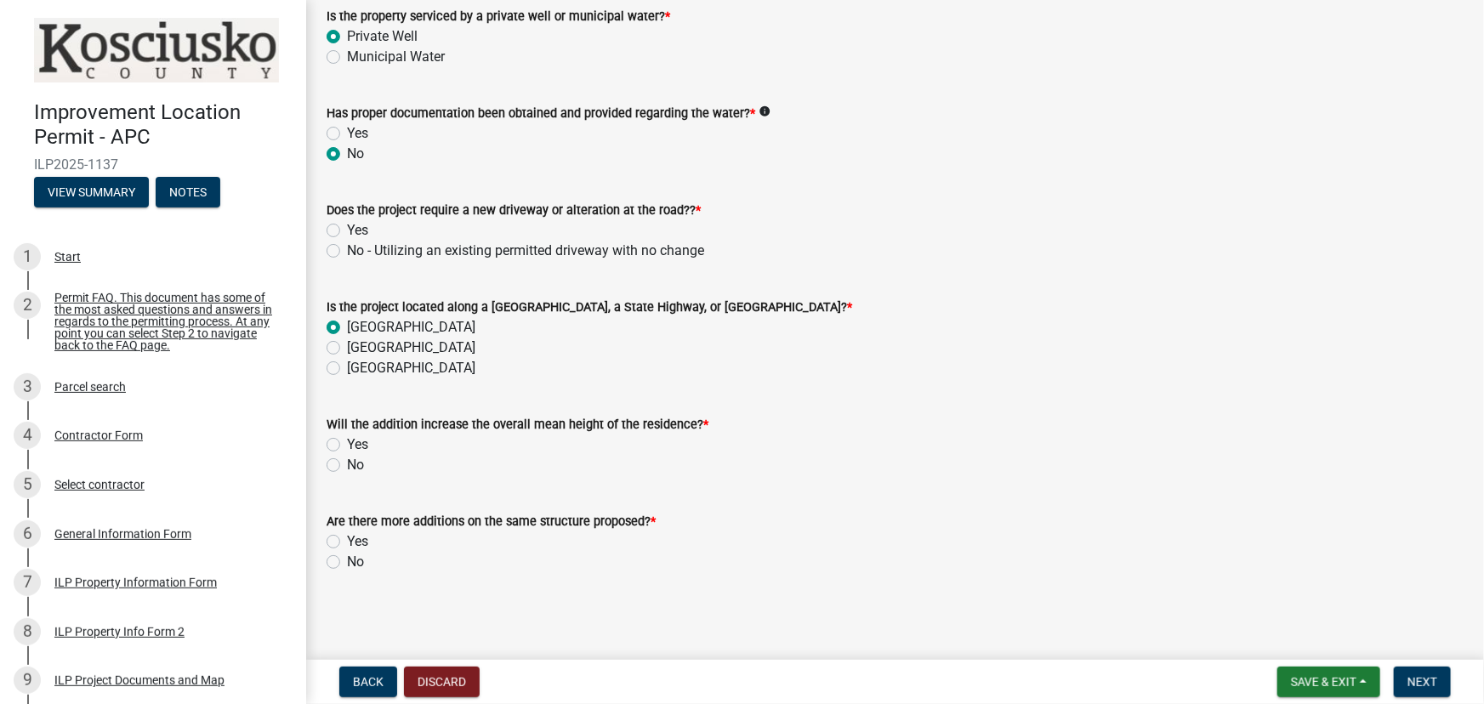
click at [347, 467] on label "No" at bounding box center [355, 465] width 17 height 20
click at [347, 466] on input "No" at bounding box center [352, 460] width 11 height 11
radio input "true"
click at [347, 562] on label "No" at bounding box center [355, 562] width 17 height 20
click at [347, 562] on input "No" at bounding box center [352, 557] width 11 height 11
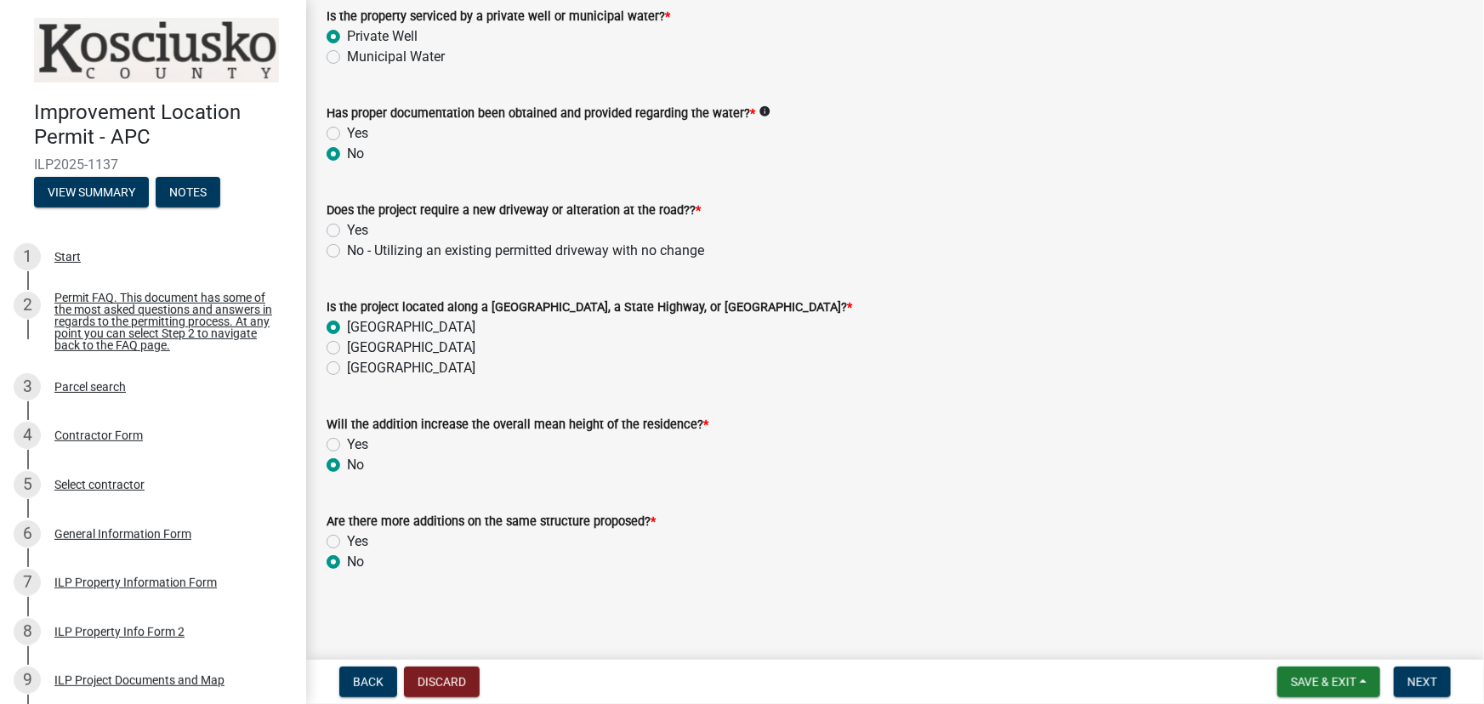
radio input "true"
click at [1416, 684] on span "Next" at bounding box center [1423, 682] width 30 height 14
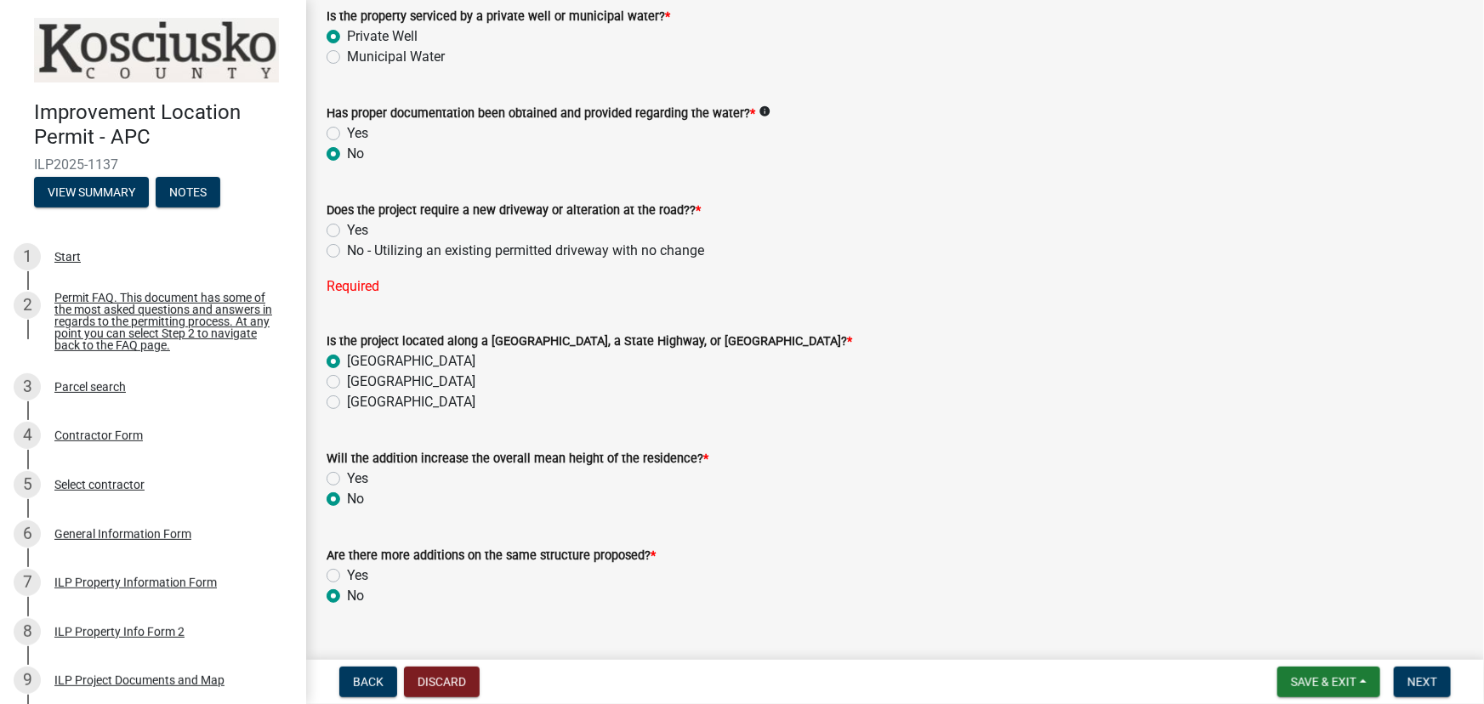
click at [347, 250] on label "No - Utilizing an existing permitted driveway with no change" at bounding box center [525, 251] width 357 height 20
click at [347, 250] on input "No - Utilizing an existing permitted driveway with no change" at bounding box center [352, 246] width 11 height 11
radio input "true"
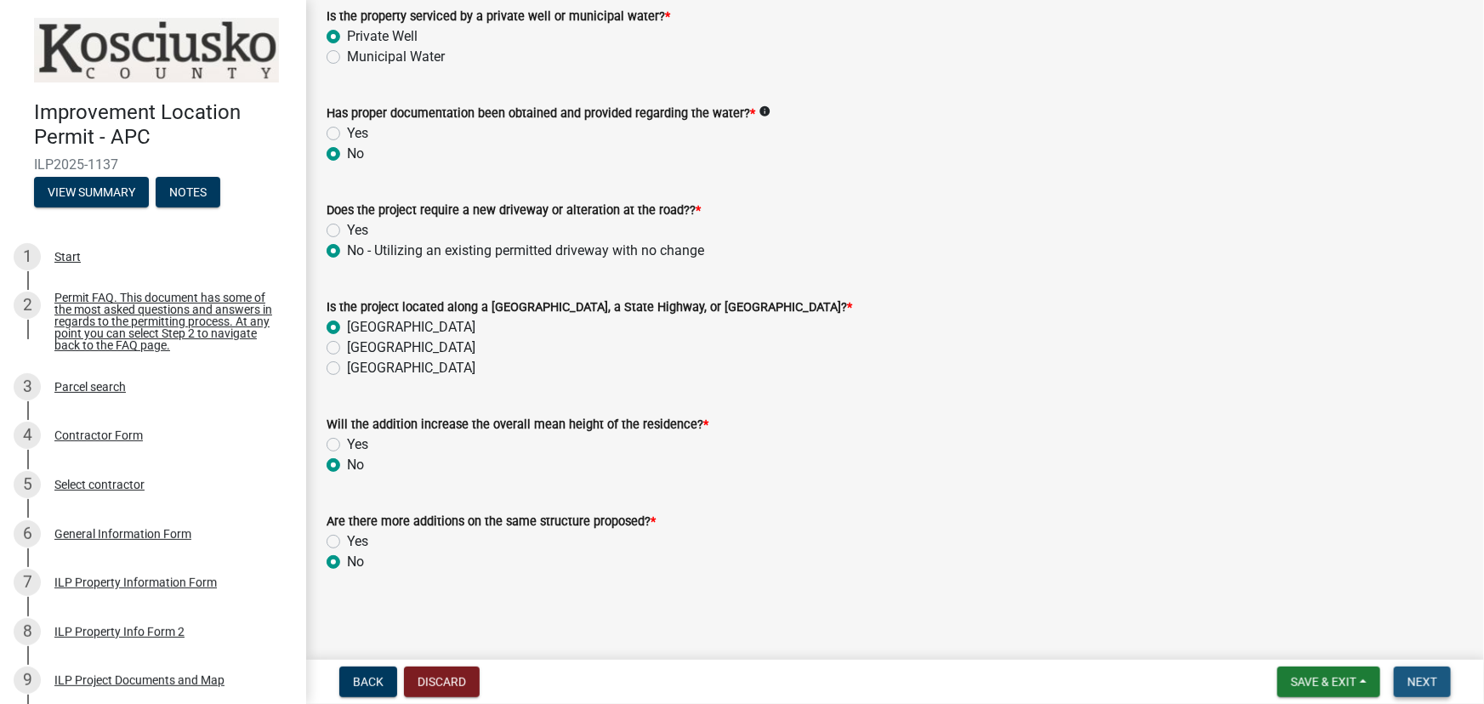
click at [1423, 676] on span "Next" at bounding box center [1423, 682] width 30 height 14
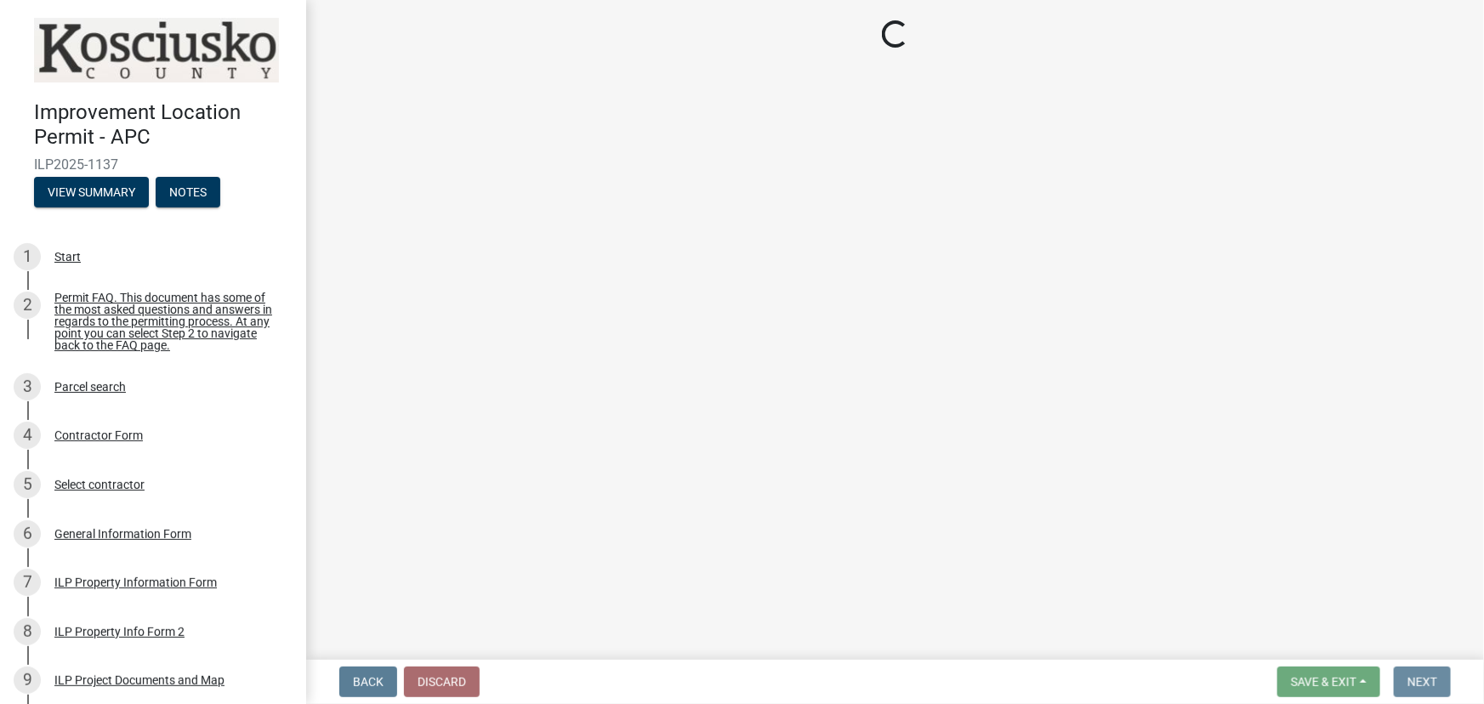
scroll to position [0, 0]
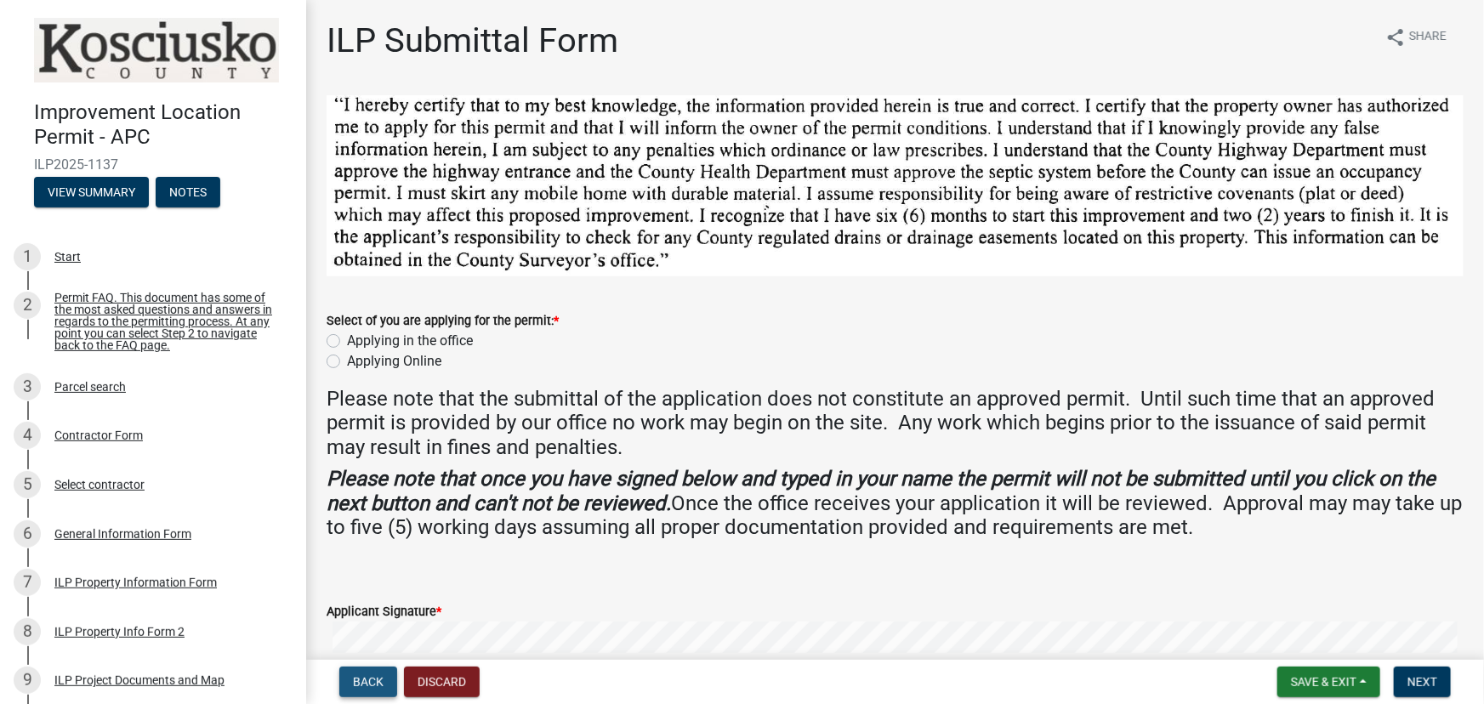
click at [359, 680] on span "Back" at bounding box center [368, 682] width 31 height 14
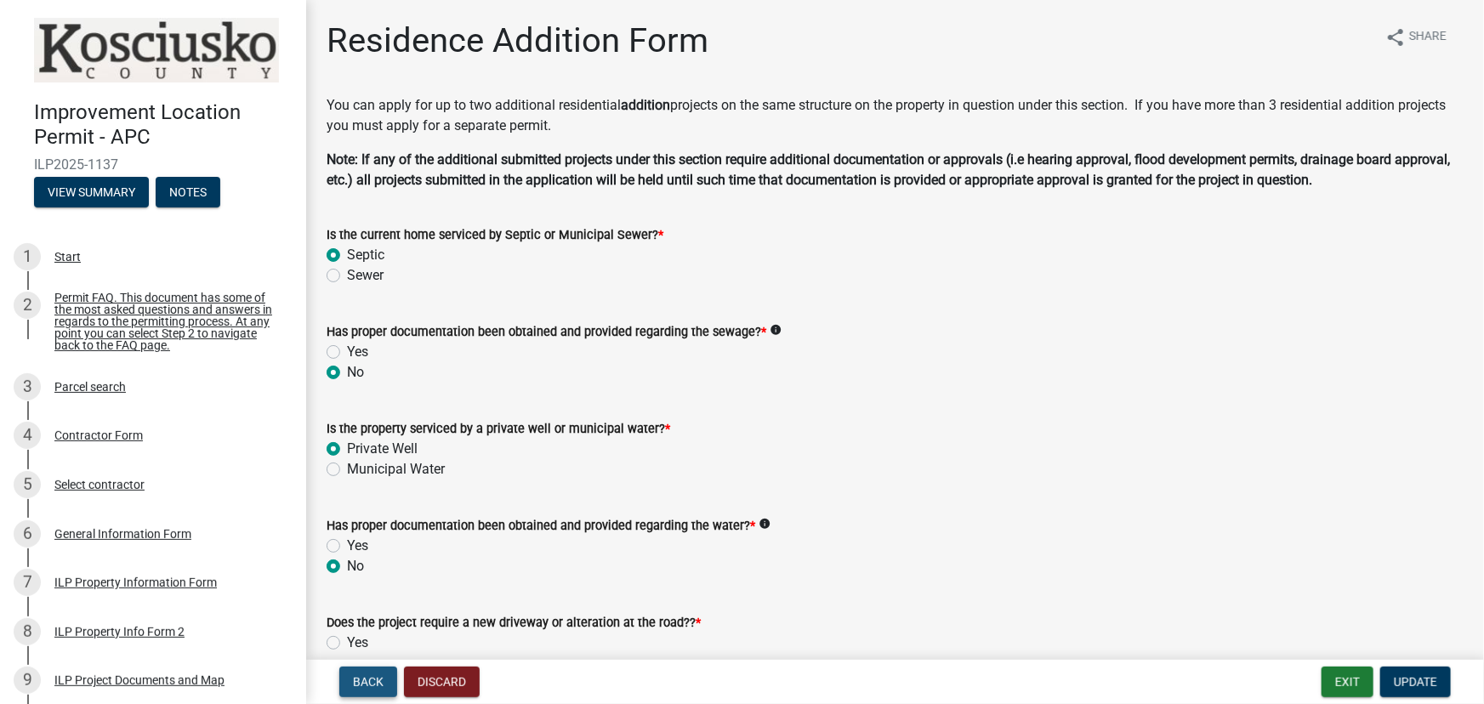
click at [359, 680] on span "Back" at bounding box center [368, 682] width 31 height 14
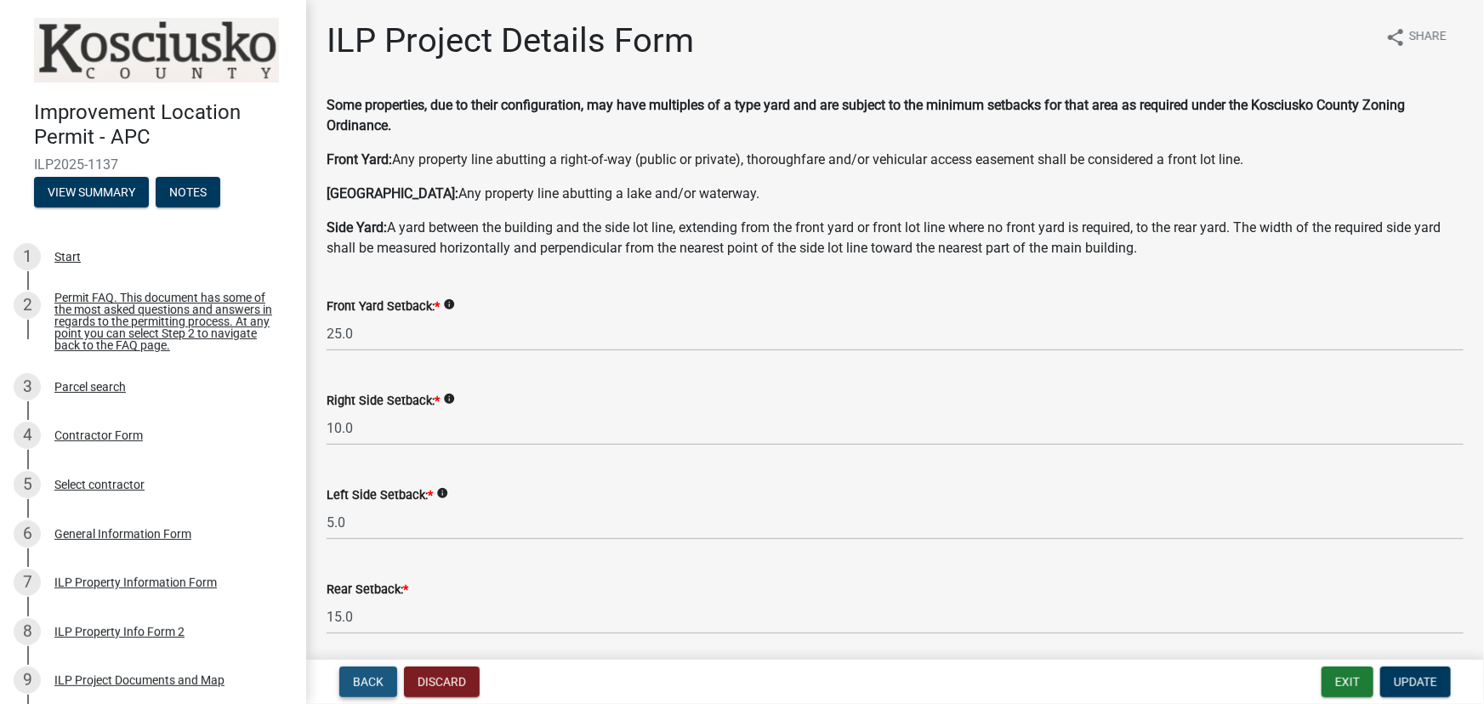
click at [359, 680] on span "Back" at bounding box center [368, 682] width 31 height 14
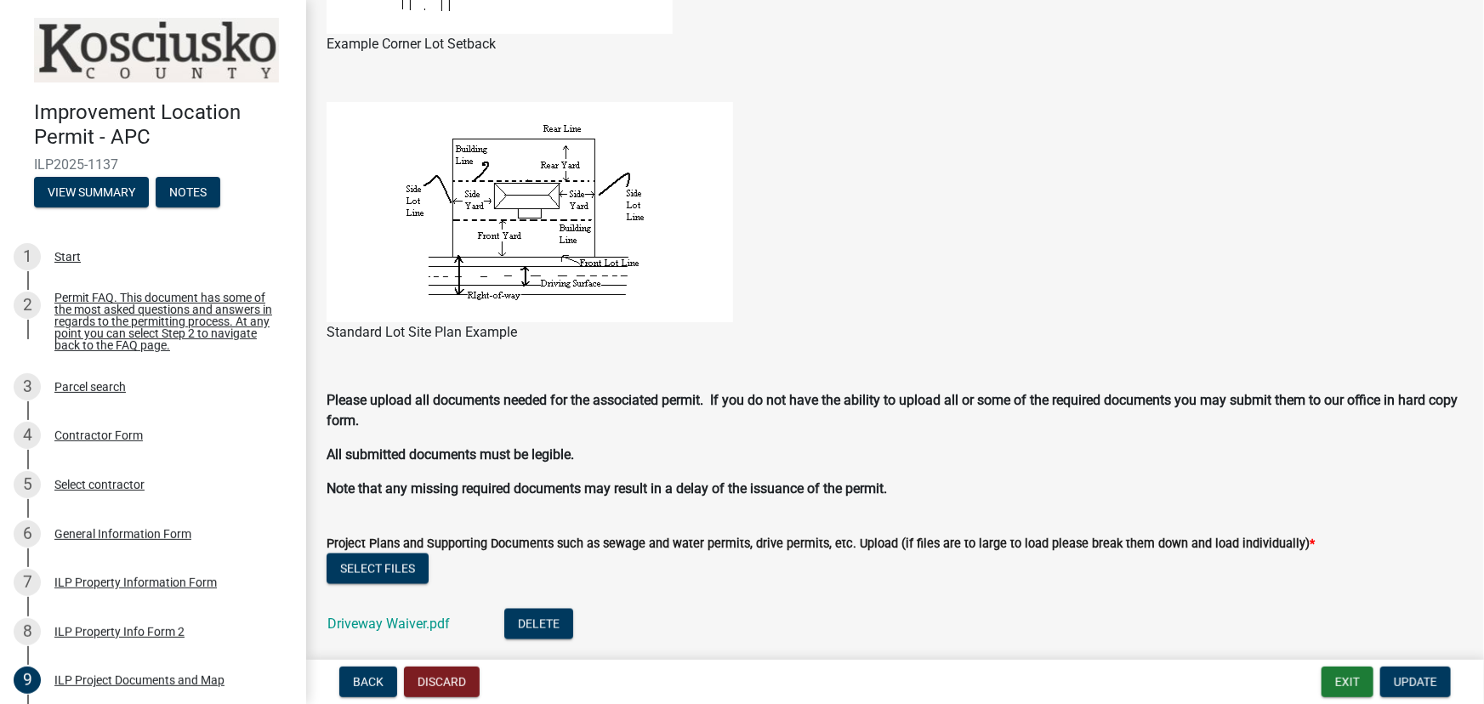
scroll to position [1237, 0]
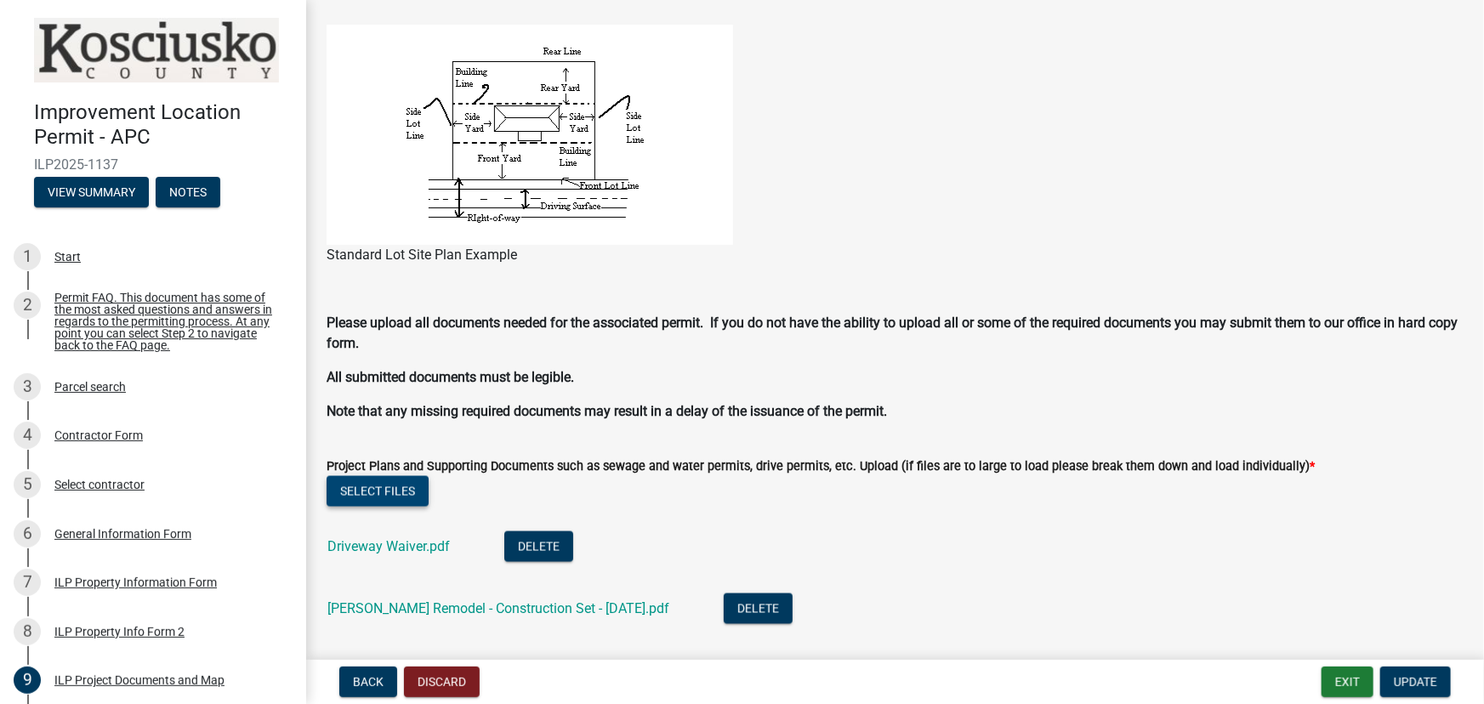
click at [379, 495] on button "Select files" at bounding box center [378, 491] width 102 height 31
click at [724, 612] on button "Delete" at bounding box center [758, 609] width 69 height 31
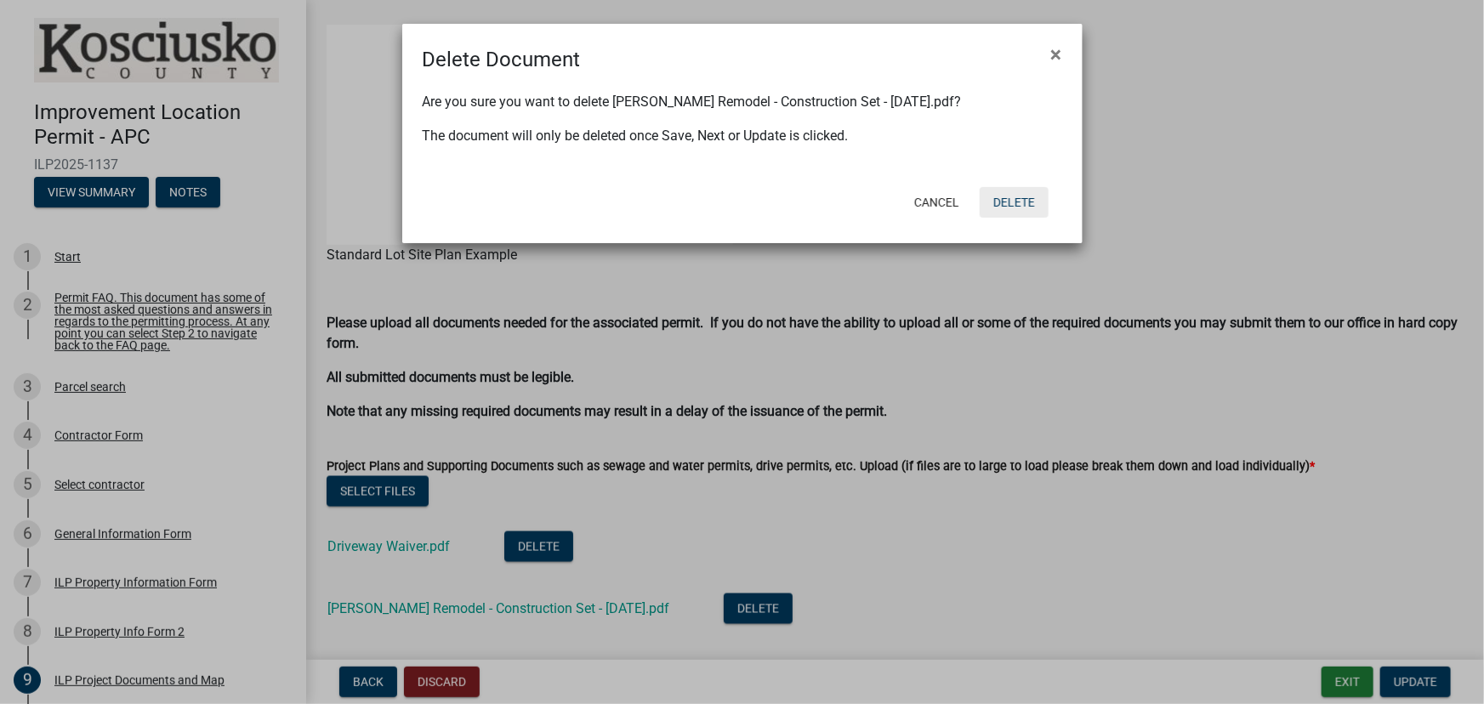
click at [1016, 201] on button "Delete" at bounding box center [1014, 202] width 69 height 31
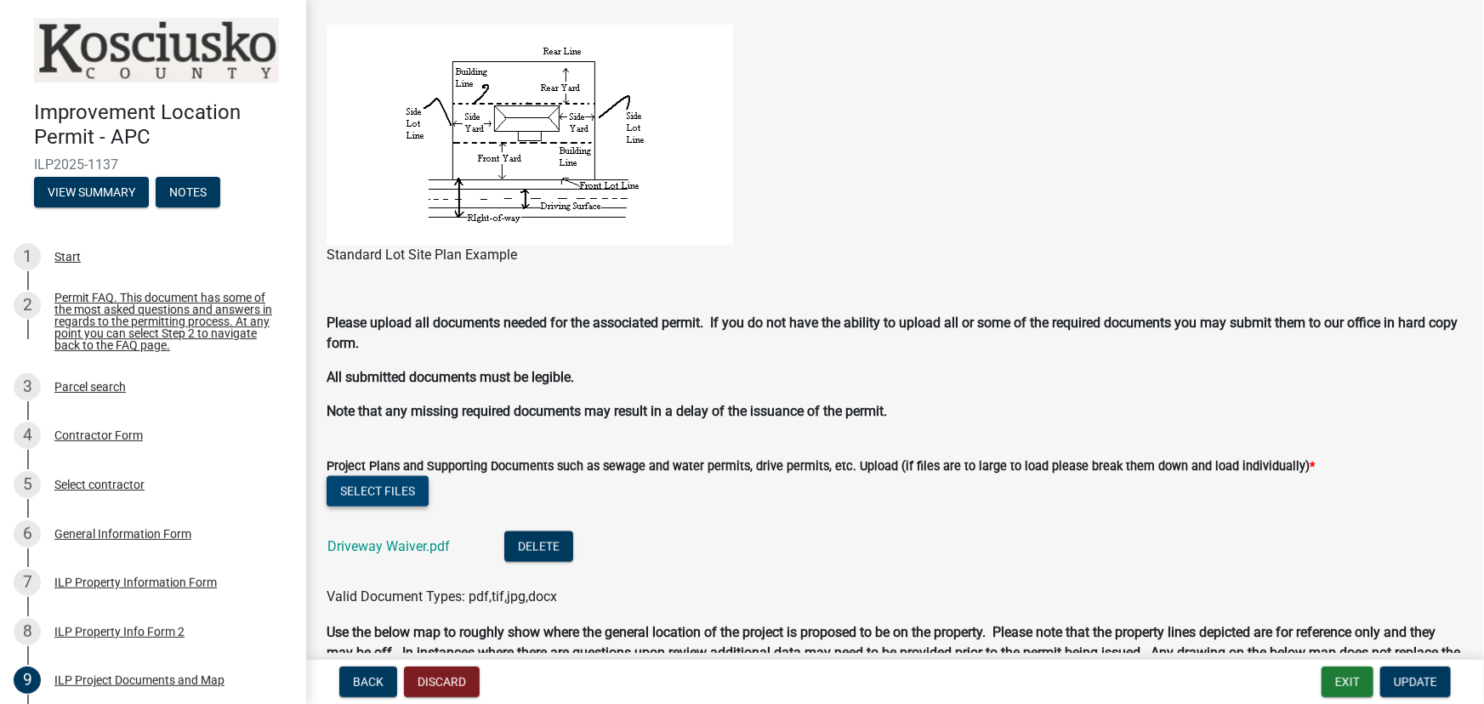
click at [361, 484] on button "Select files" at bounding box center [378, 491] width 102 height 31
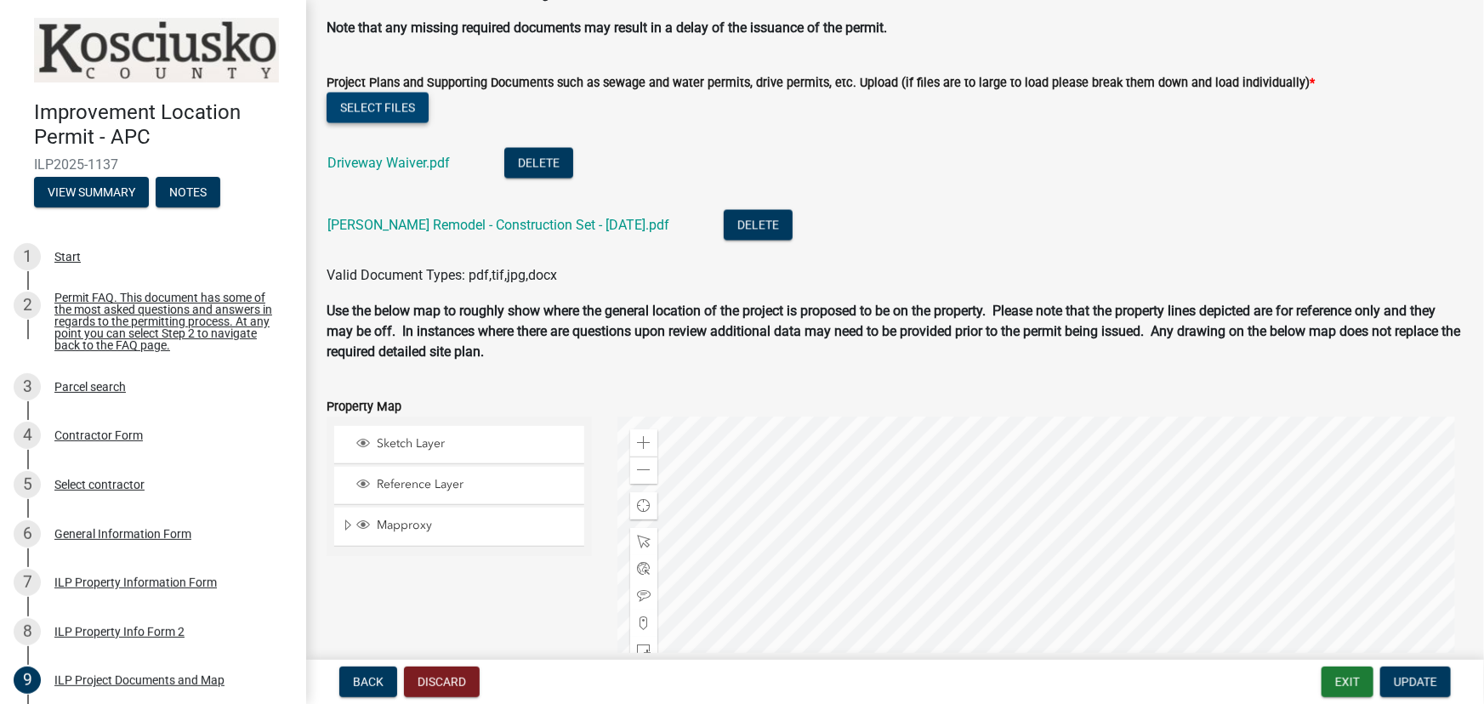
scroll to position [1624, 0]
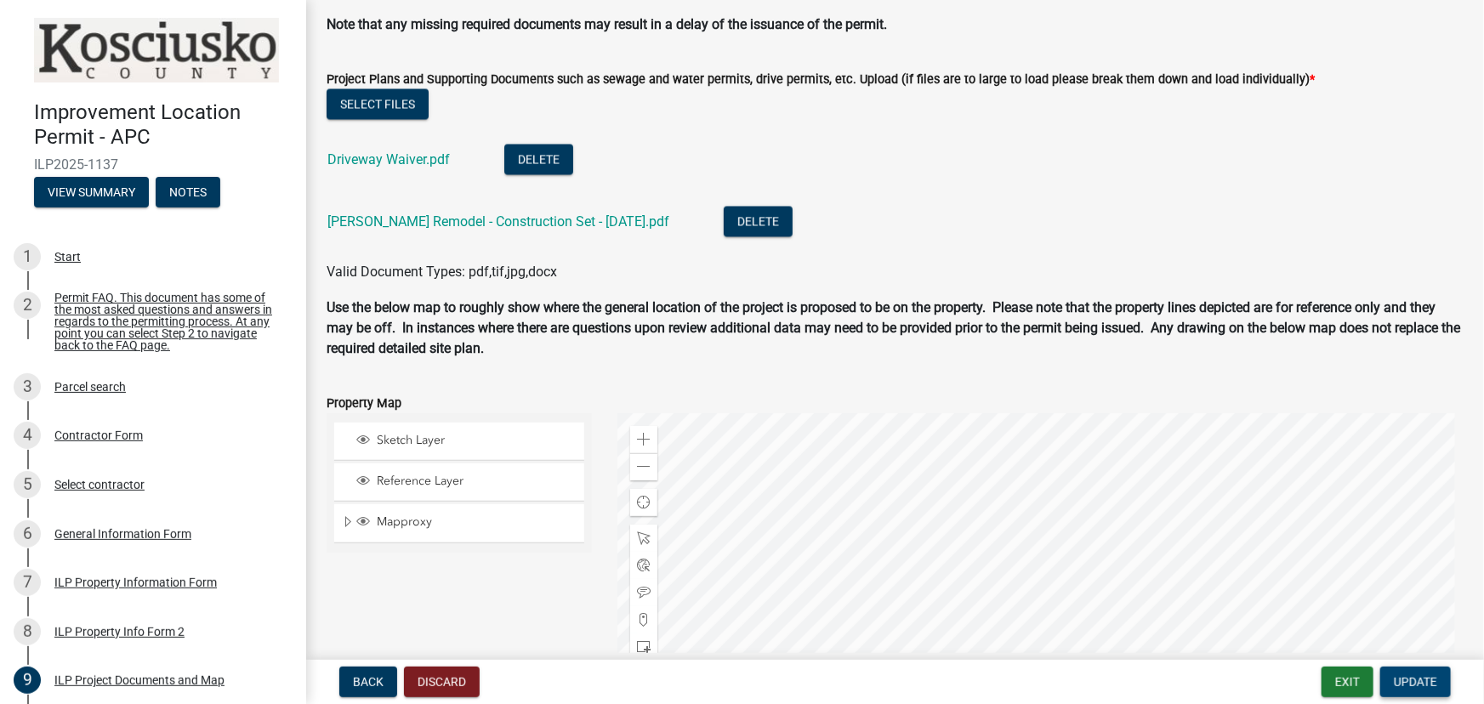
click at [1424, 683] on span "Update" at bounding box center [1415, 682] width 43 height 14
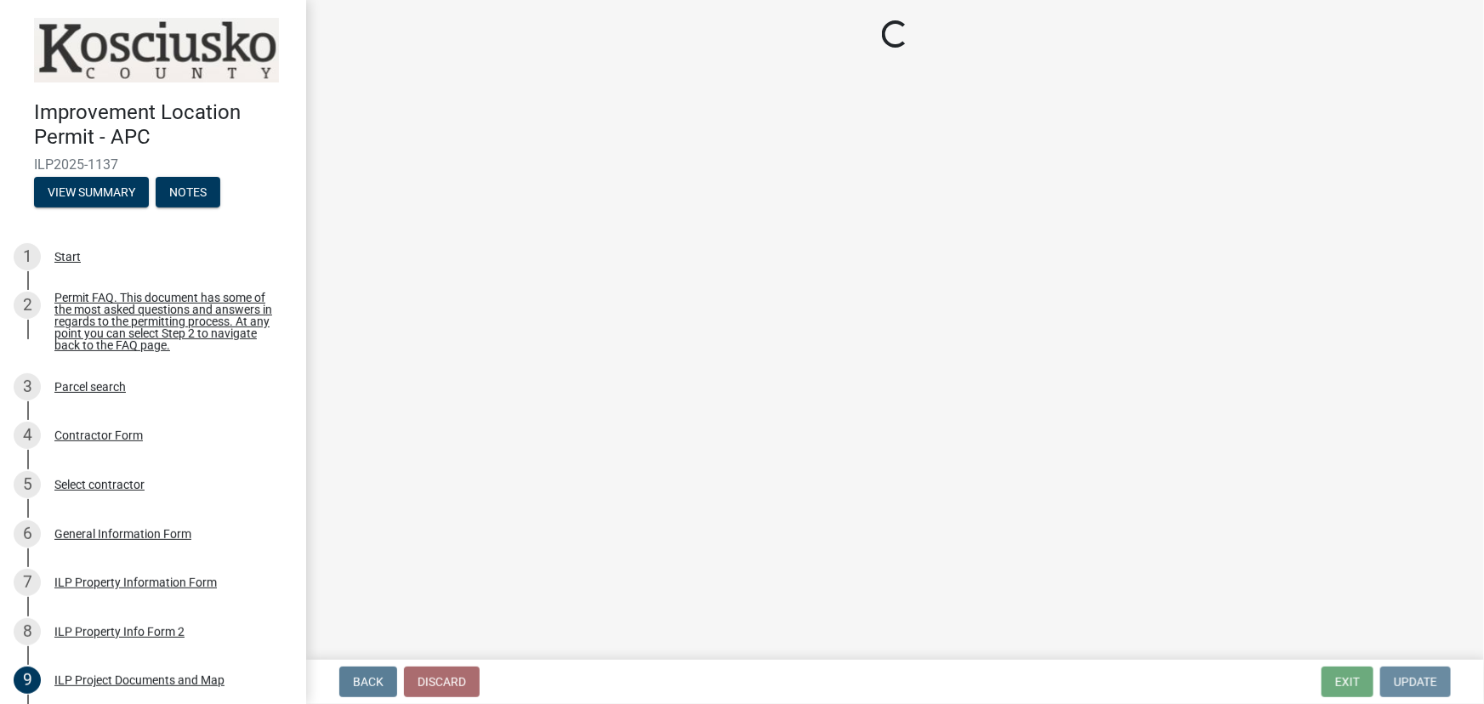
scroll to position [0, 0]
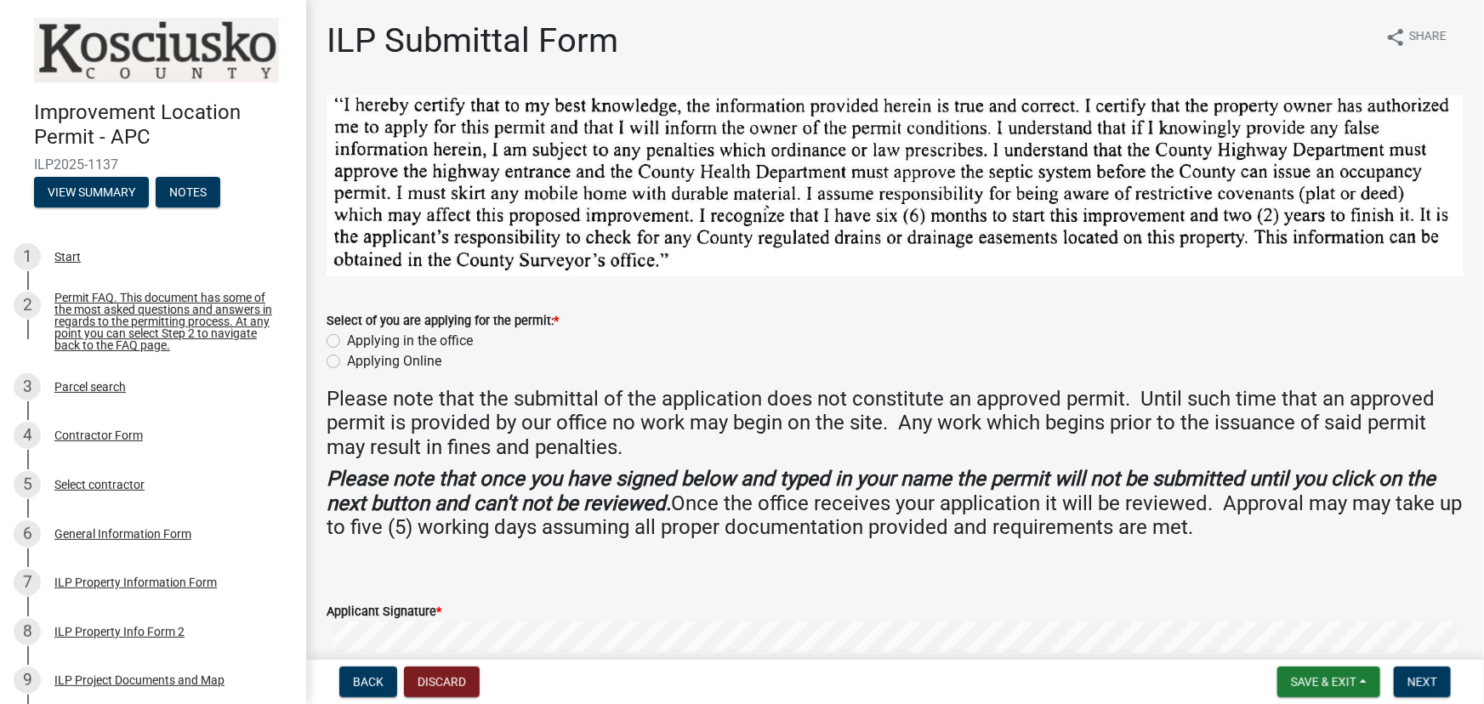
click at [347, 358] on label "Applying Online" at bounding box center [394, 361] width 94 height 20
click at [347, 358] on input "Applying Online" at bounding box center [352, 356] width 11 height 11
radio input "true"
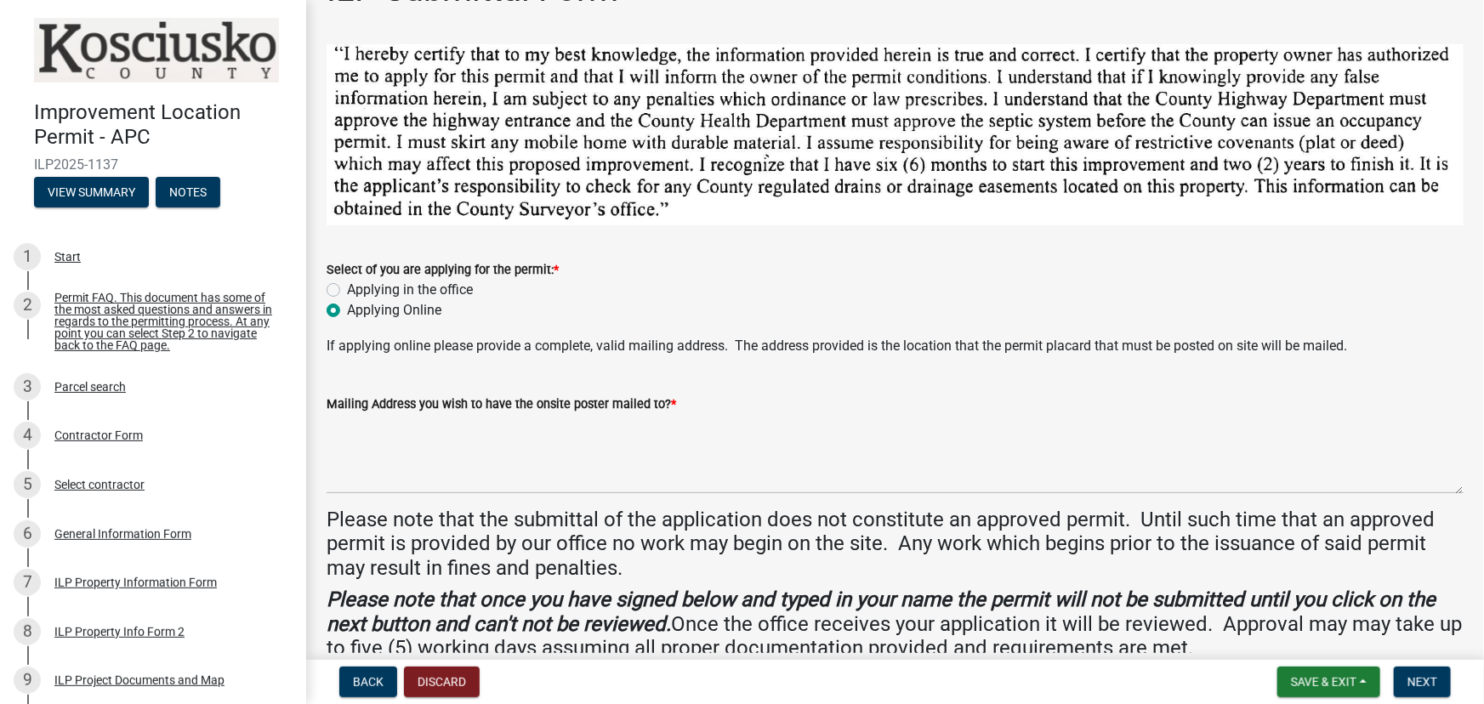
scroll to position [77, 0]
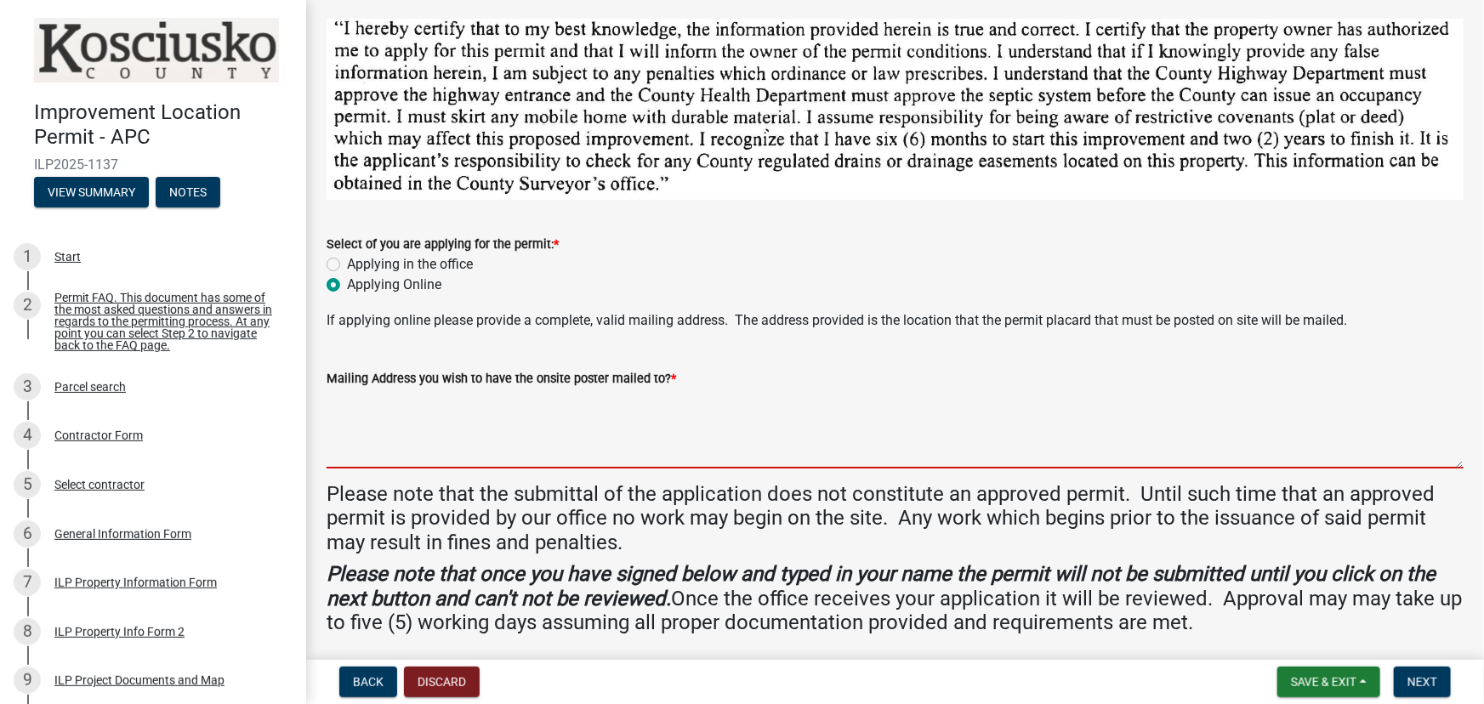
click at [356, 400] on textarea "Mailing Address you wish to have the onsite poster mailed to? *" at bounding box center [895, 429] width 1137 height 80
type textarea "[STREET_ADDRESS][PERSON_NAME]"
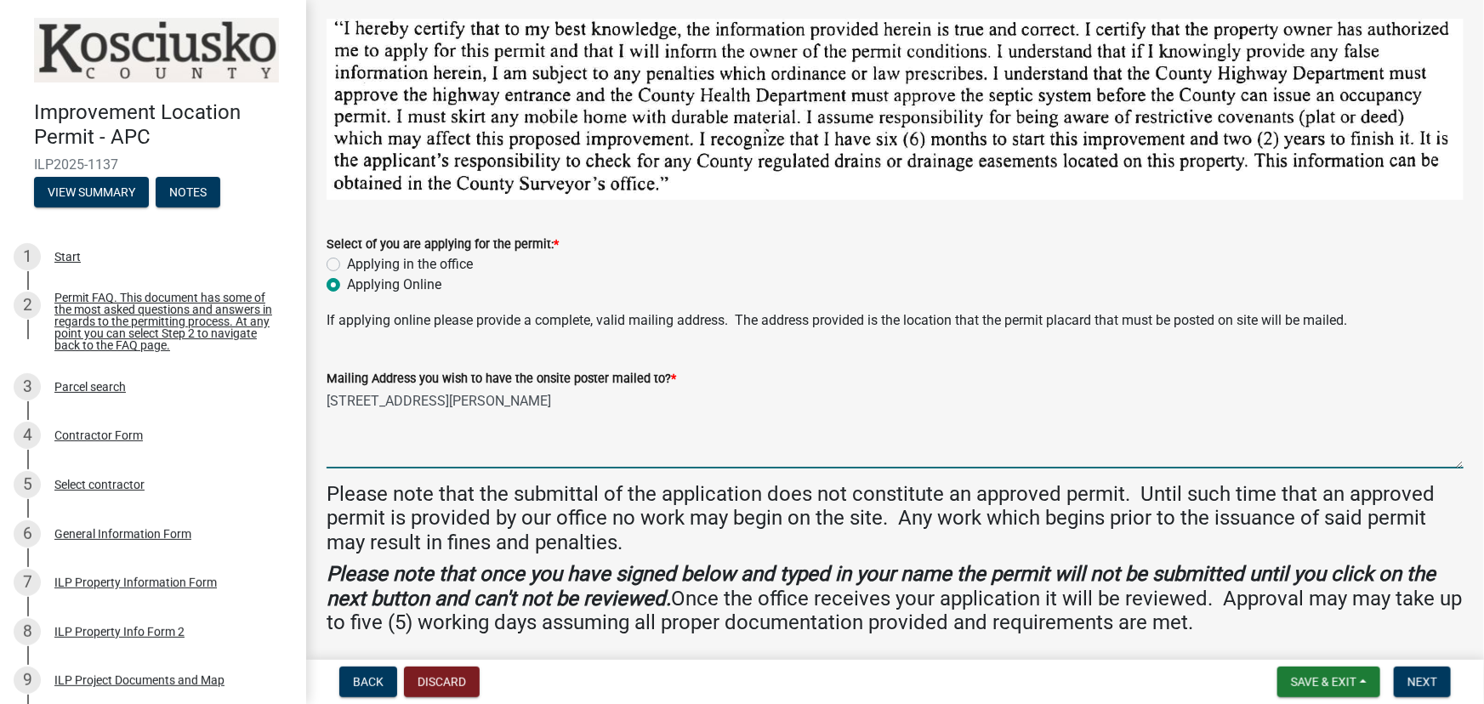
type input "[PERSON_NAME]"
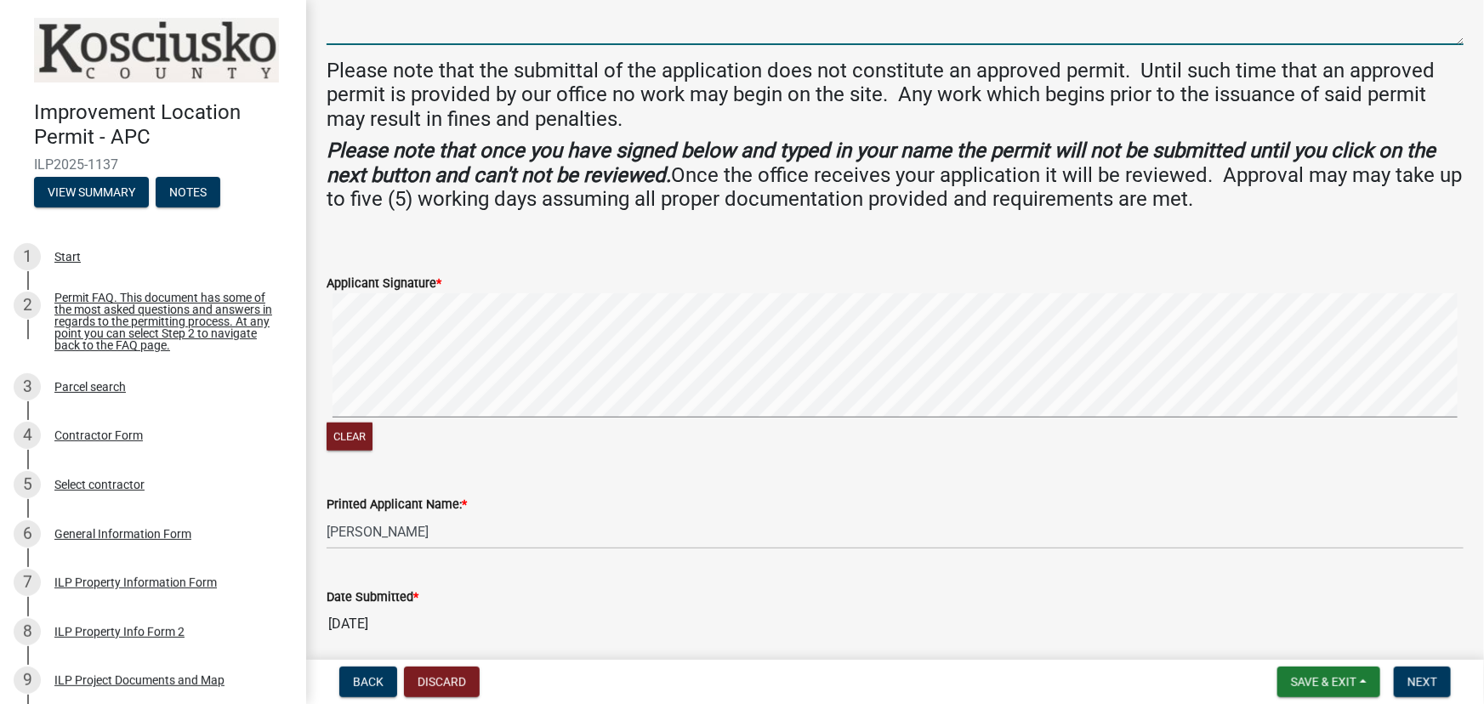
scroll to position [565, 0]
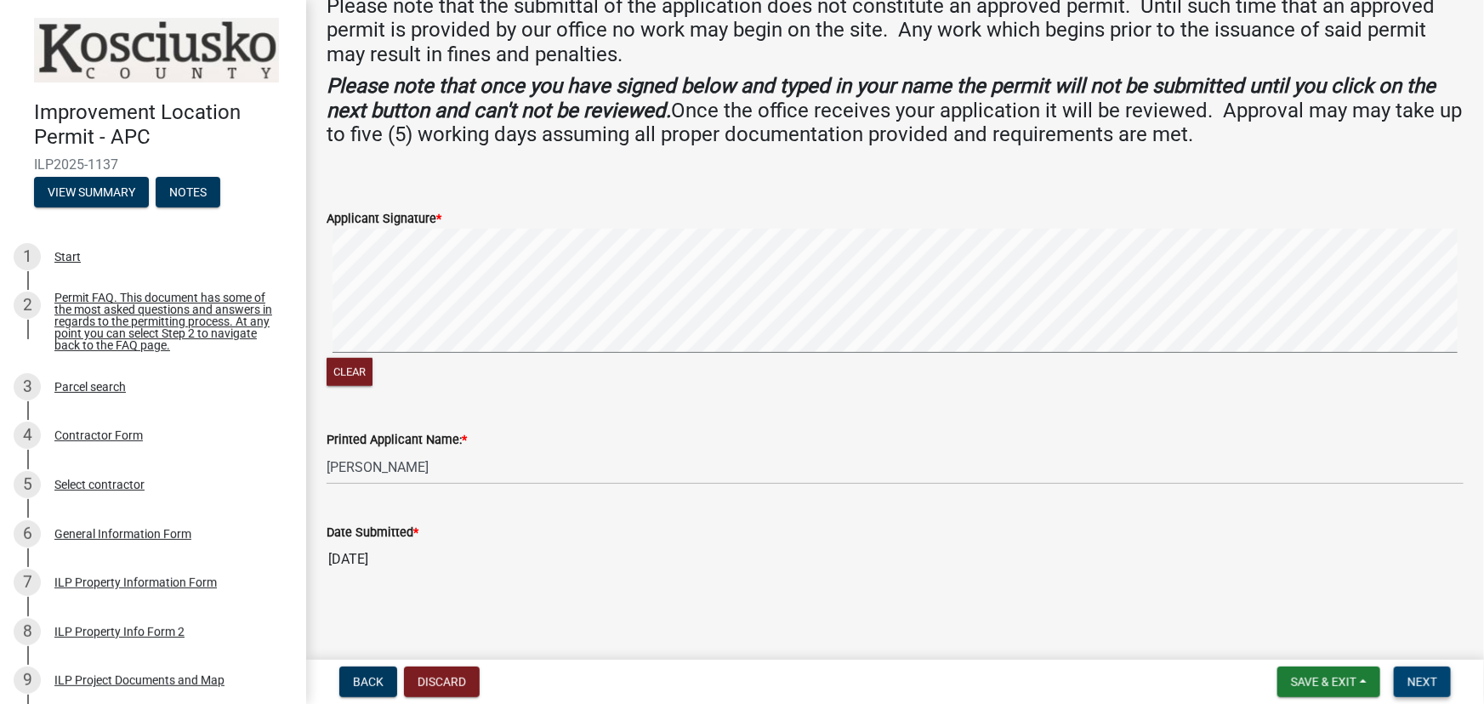
click at [1422, 673] on button "Next" at bounding box center [1422, 682] width 57 height 31
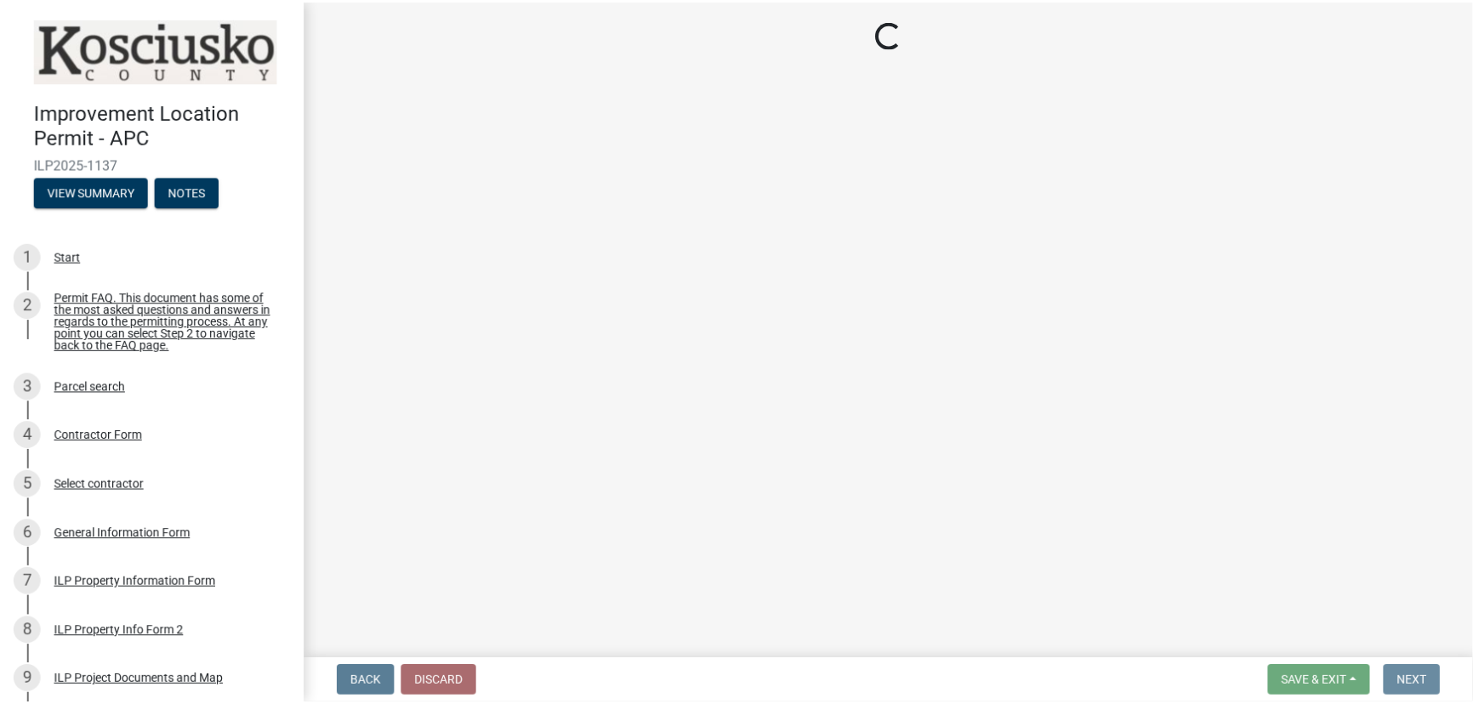
scroll to position [0, 0]
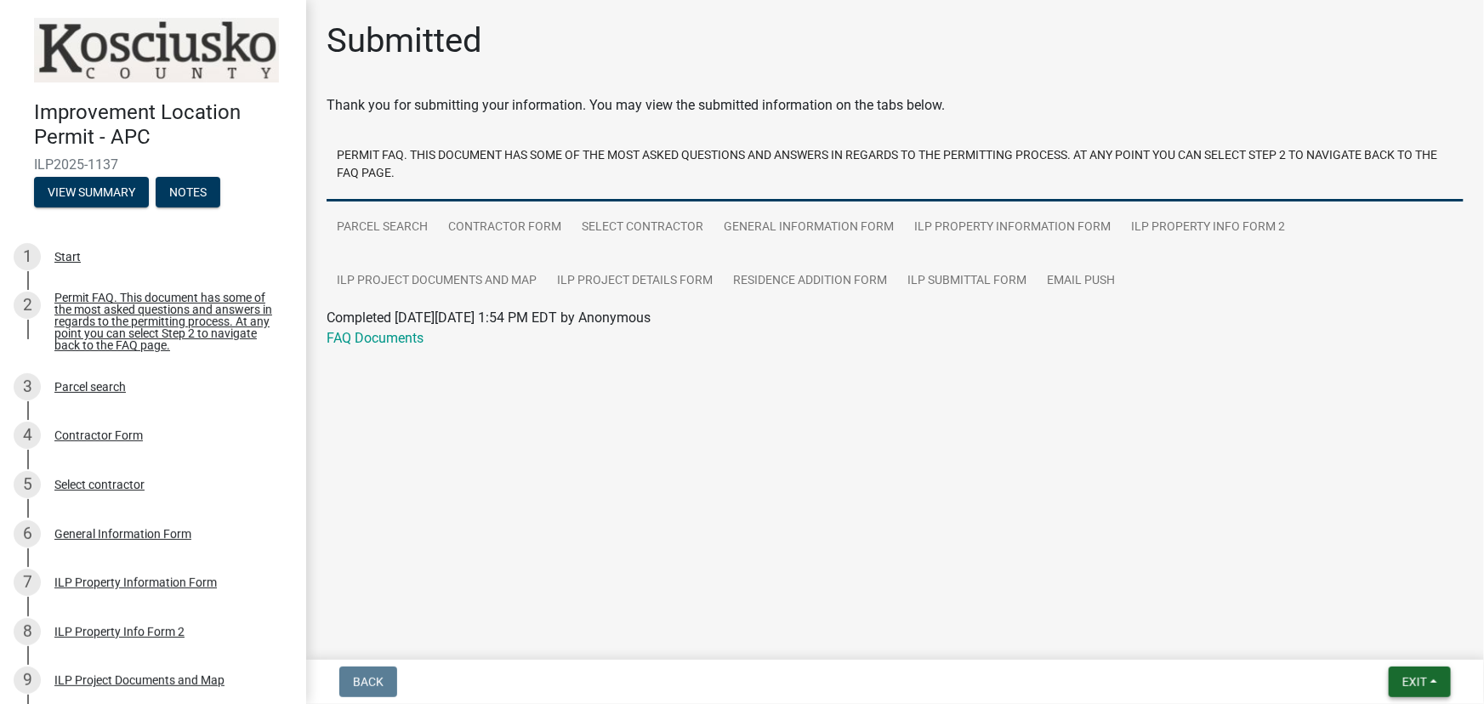
click at [1436, 686] on button "Exit" at bounding box center [1420, 682] width 62 height 31
click at [1362, 640] on button "Save & Exit" at bounding box center [1383, 638] width 136 height 41
